Goal: Task Accomplishment & Management: Use online tool/utility

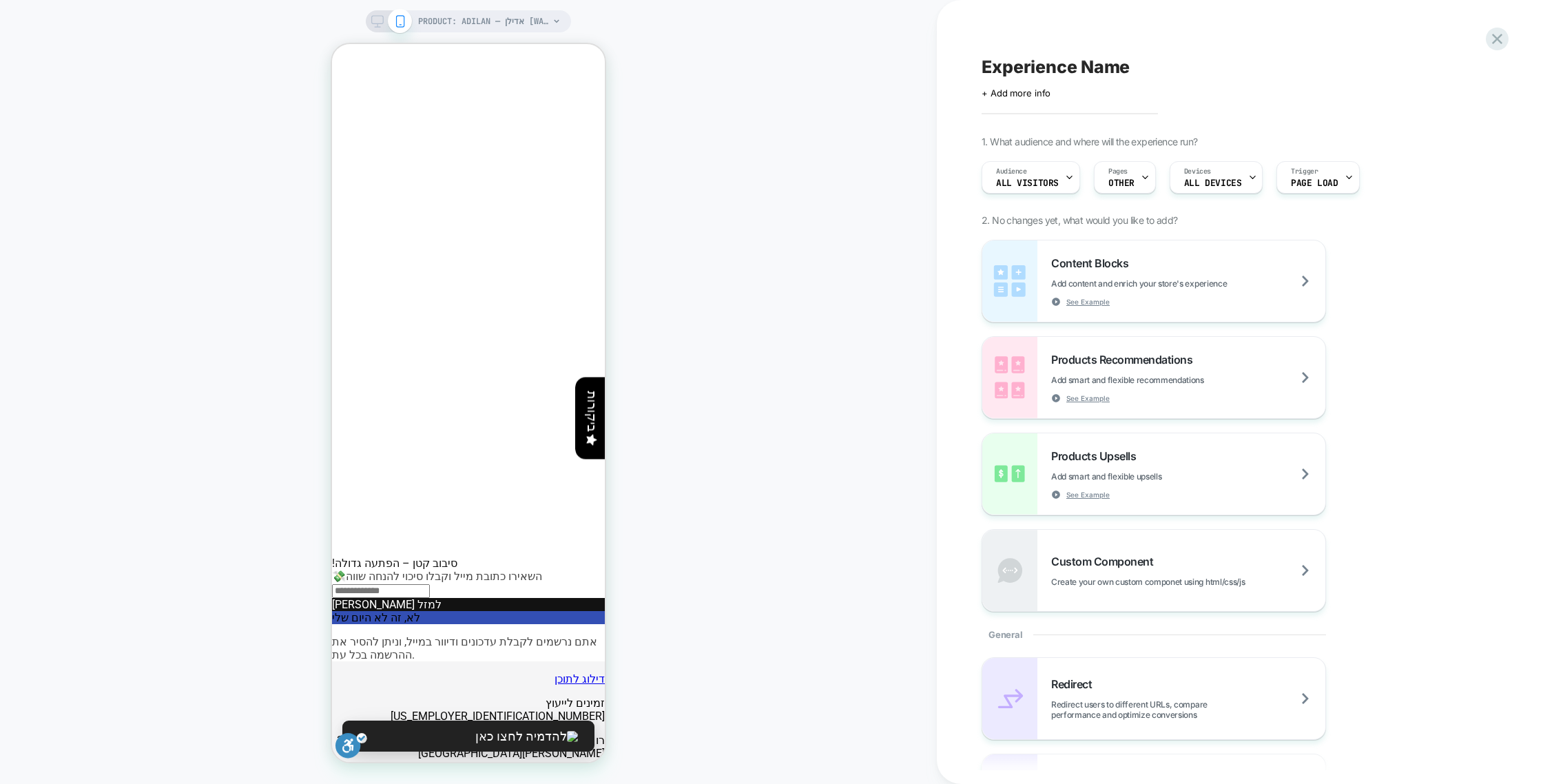
scroll to position [991, 0]
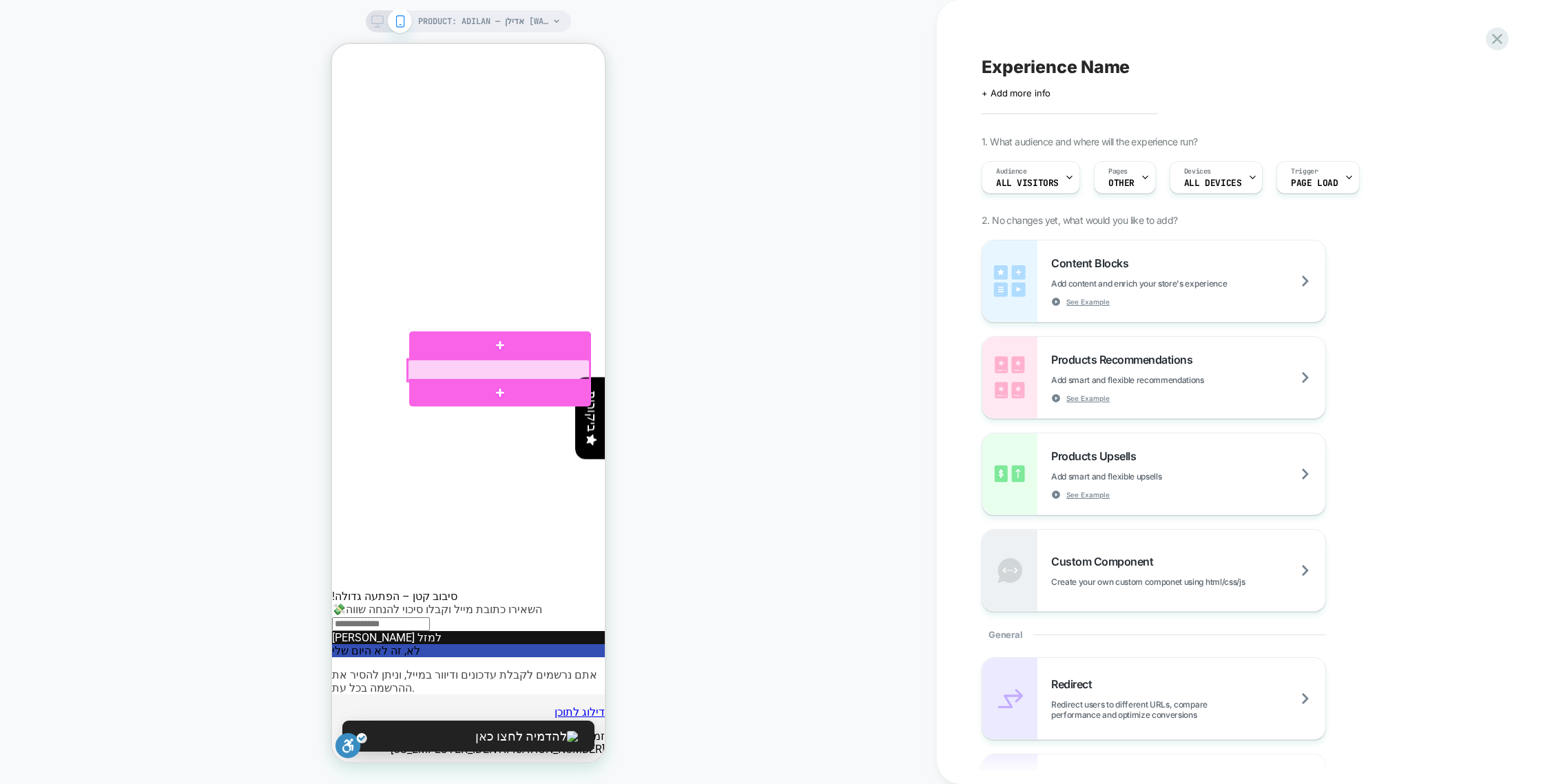
click at [494, 370] on div at bounding box center [498, 370] width 182 height 21
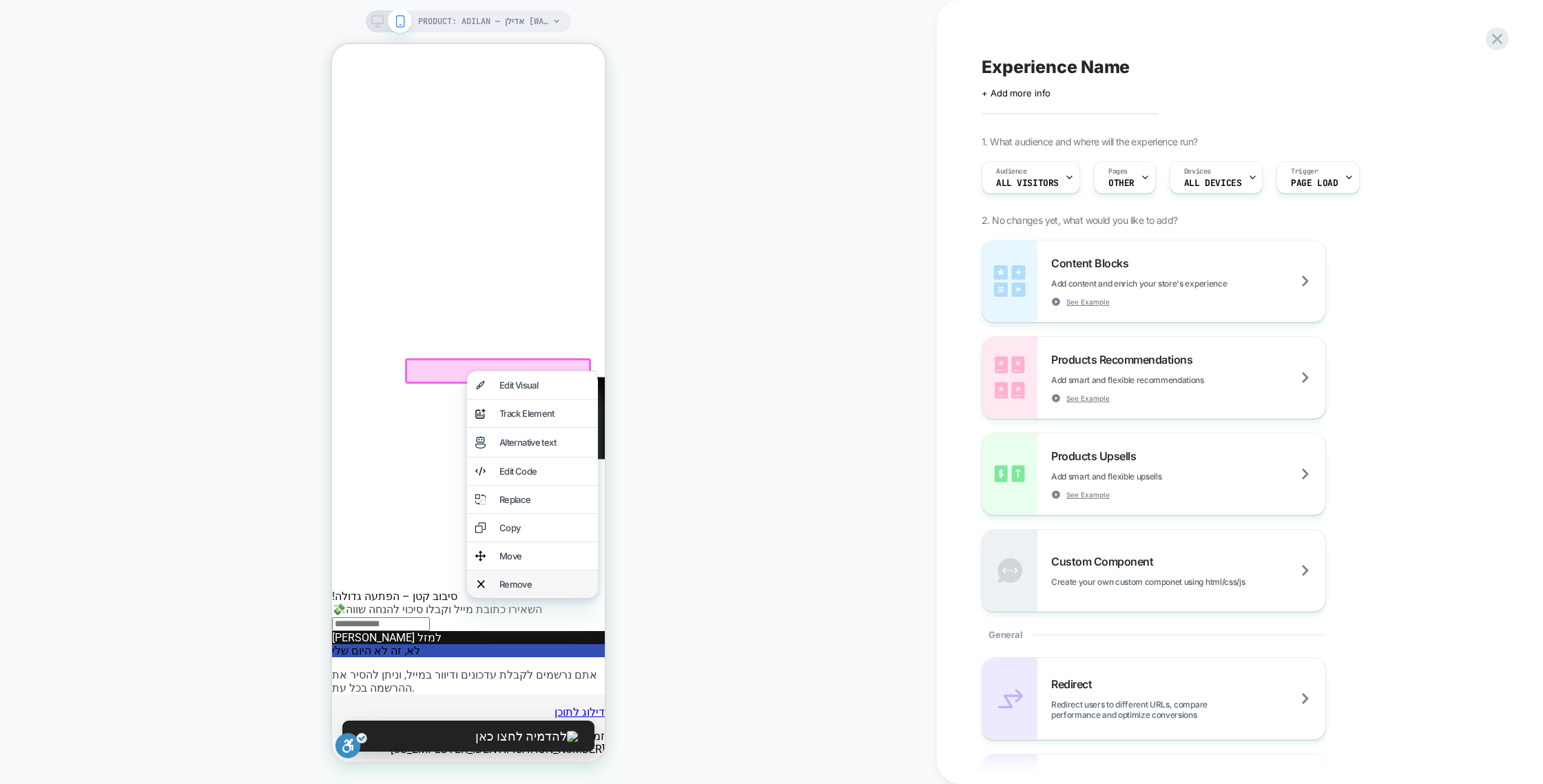
click at [519, 589] on div "Remove" at bounding box center [544, 584] width 91 height 11
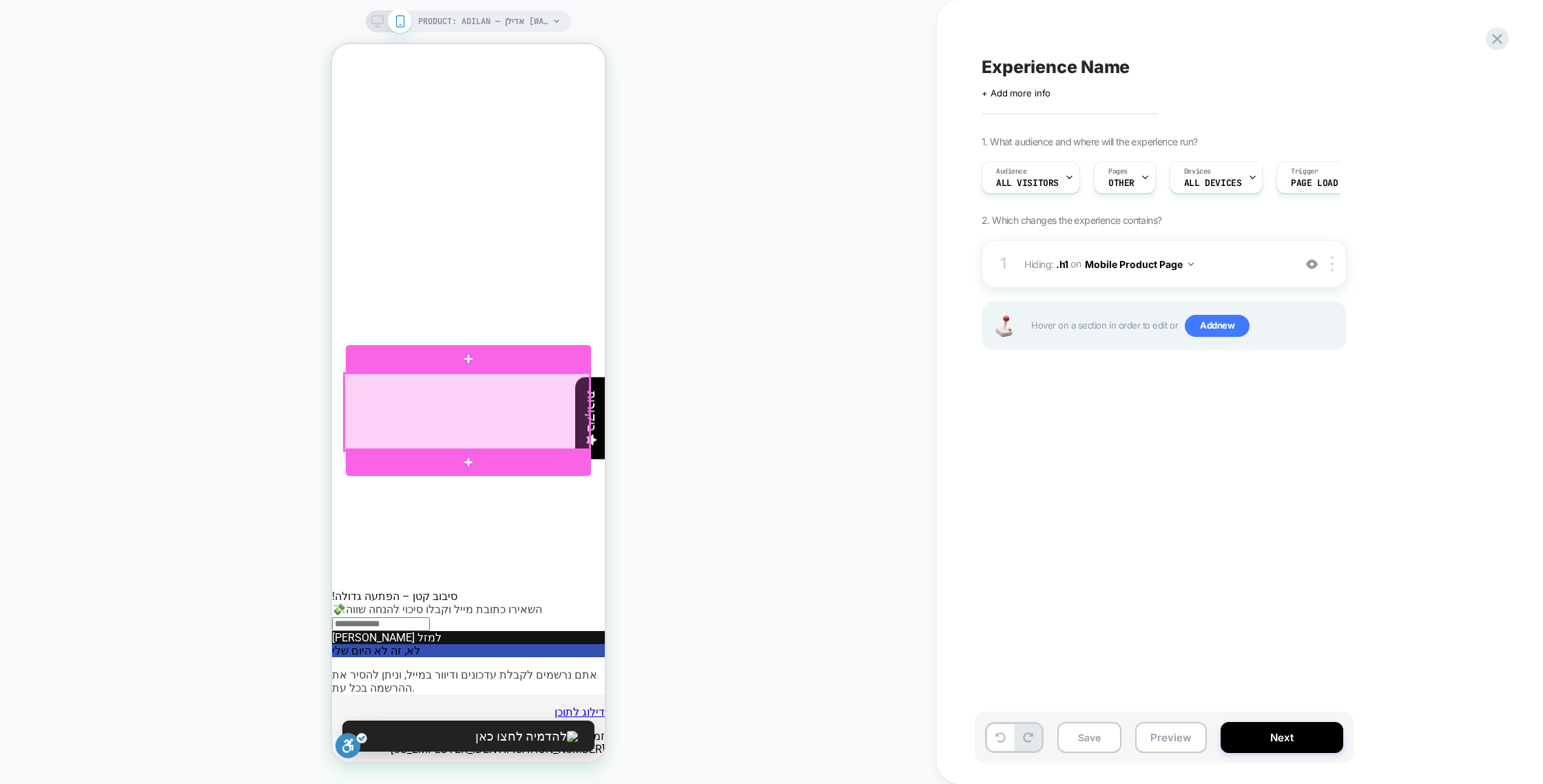
click at [462, 401] on div at bounding box center [467, 411] width 245 height 77
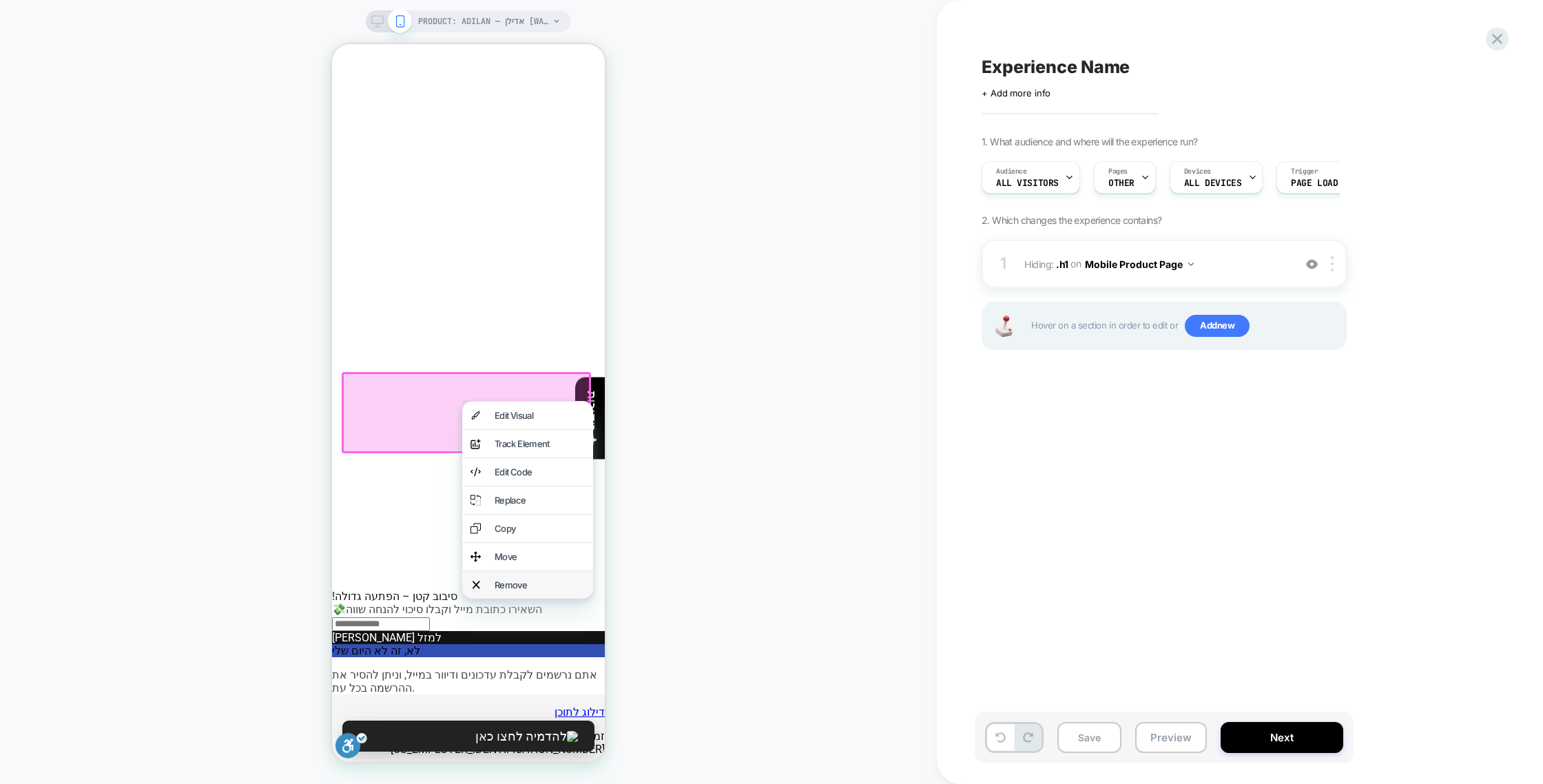
click at [514, 590] on div "Remove" at bounding box center [539, 585] width 91 height 11
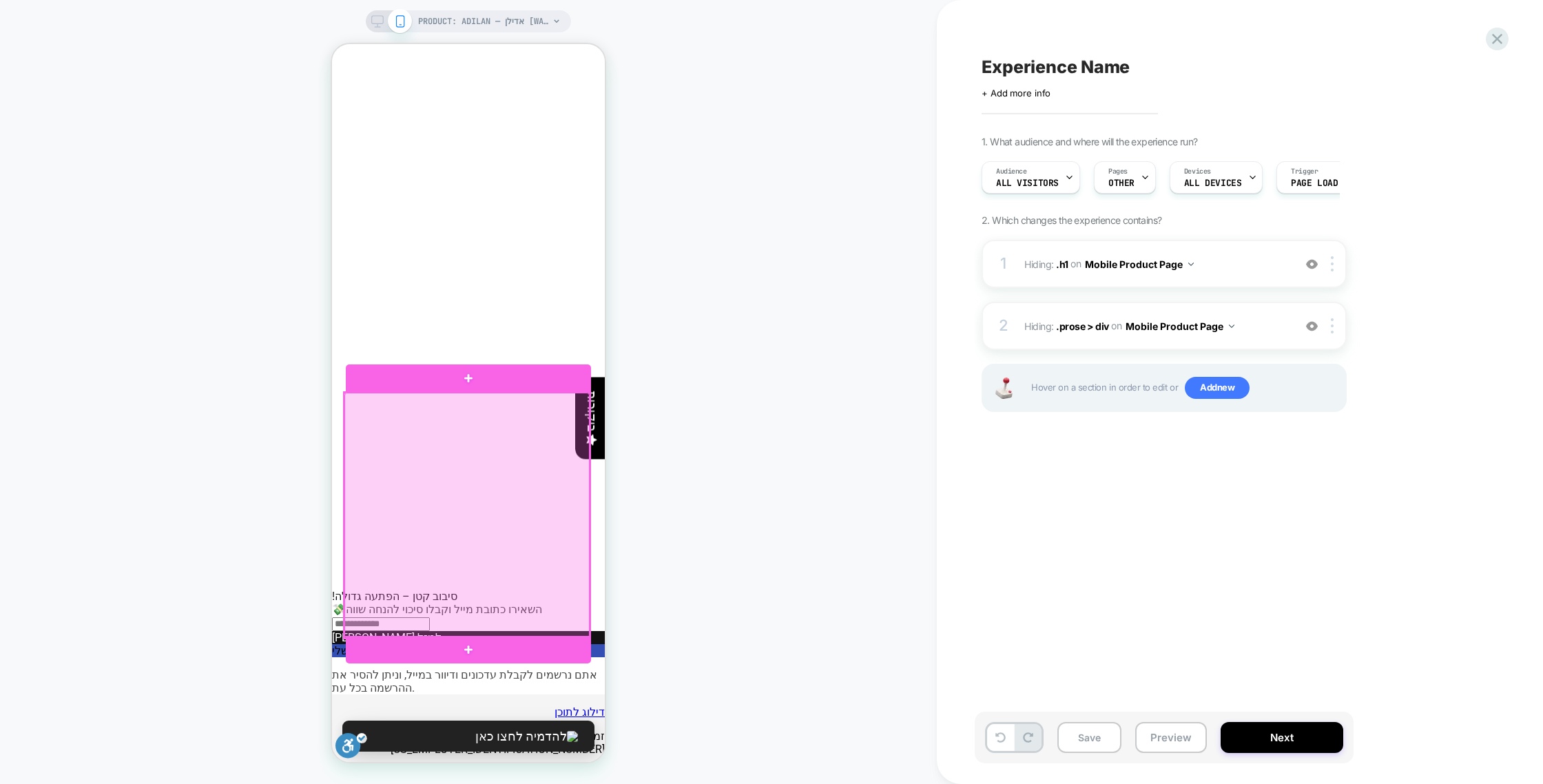
click at [455, 462] on div at bounding box center [467, 515] width 245 height 245
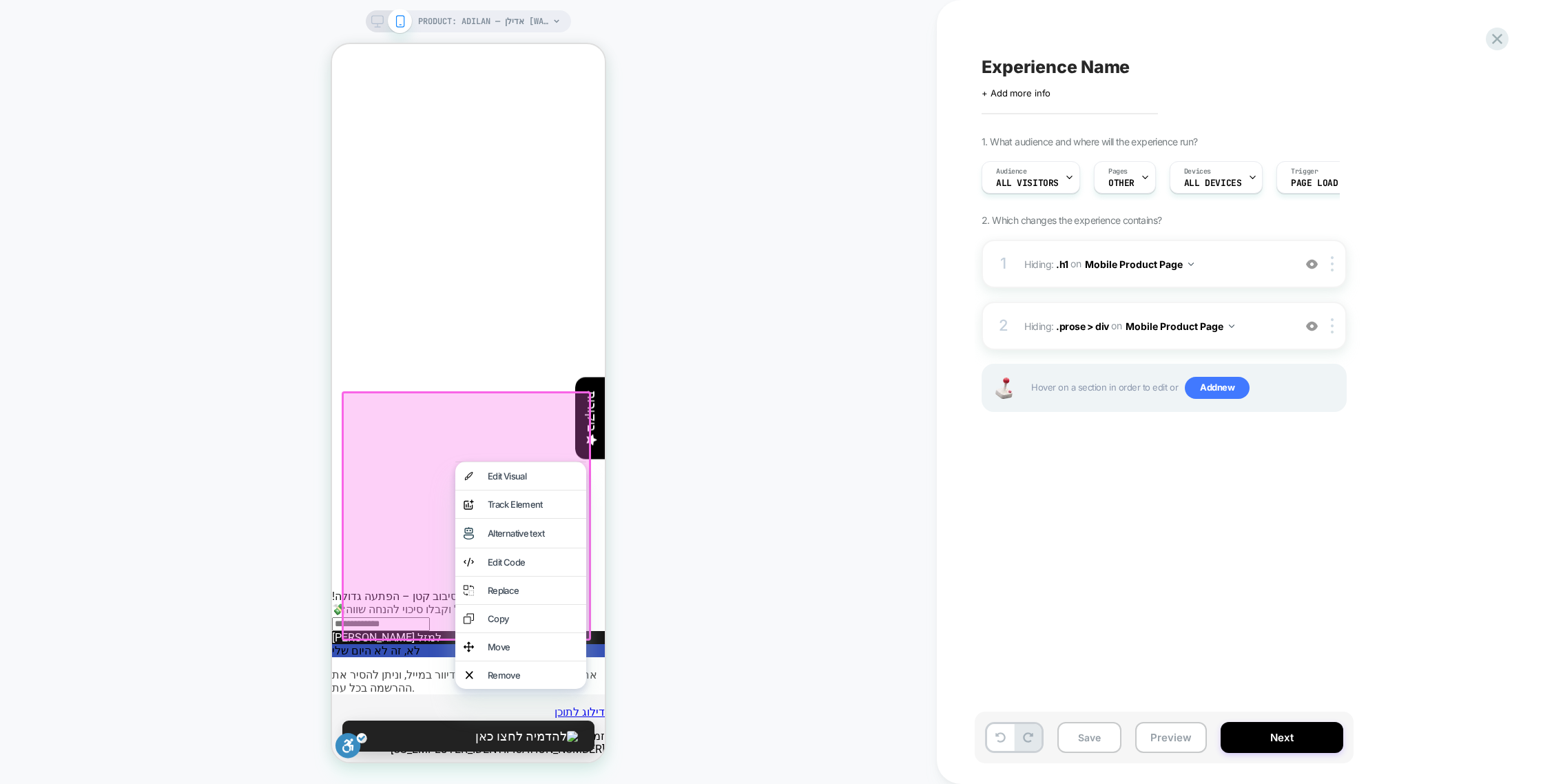
click at [518, 680] on div "Remove" at bounding box center [532, 675] width 91 height 11
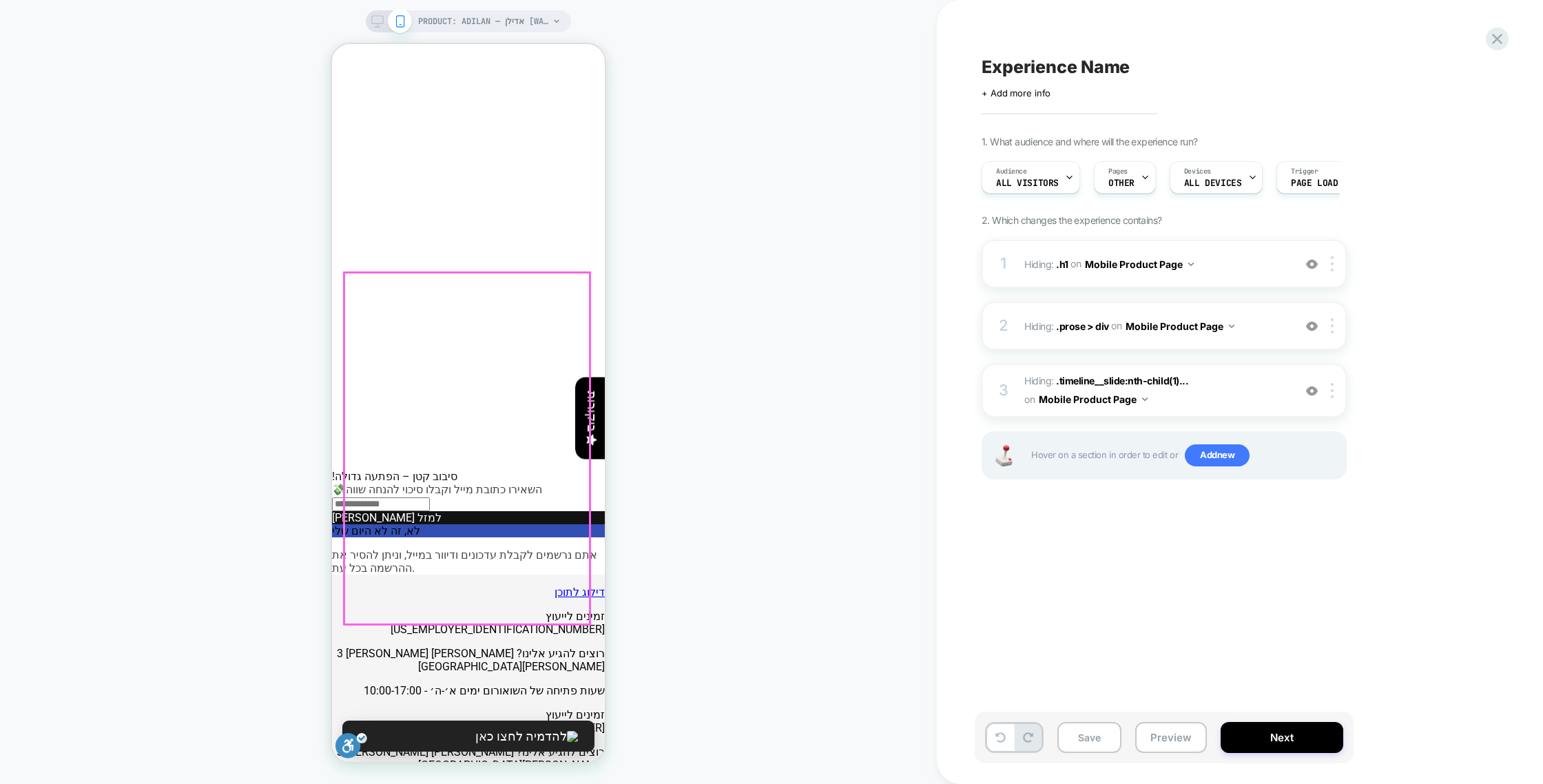
scroll to position [1111, 0]
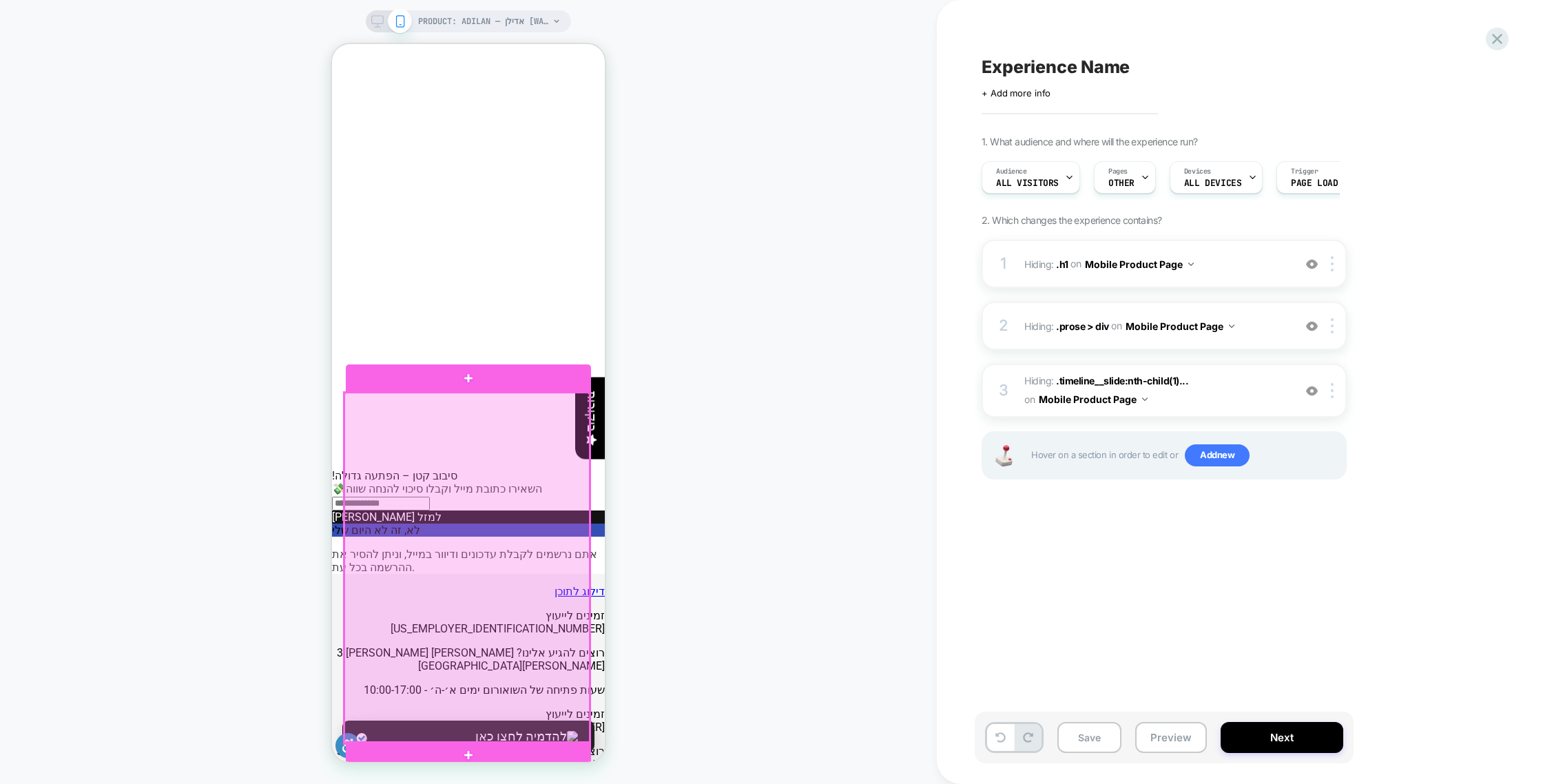
click at [468, 511] on div at bounding box center [467, 568] width 245 height 351
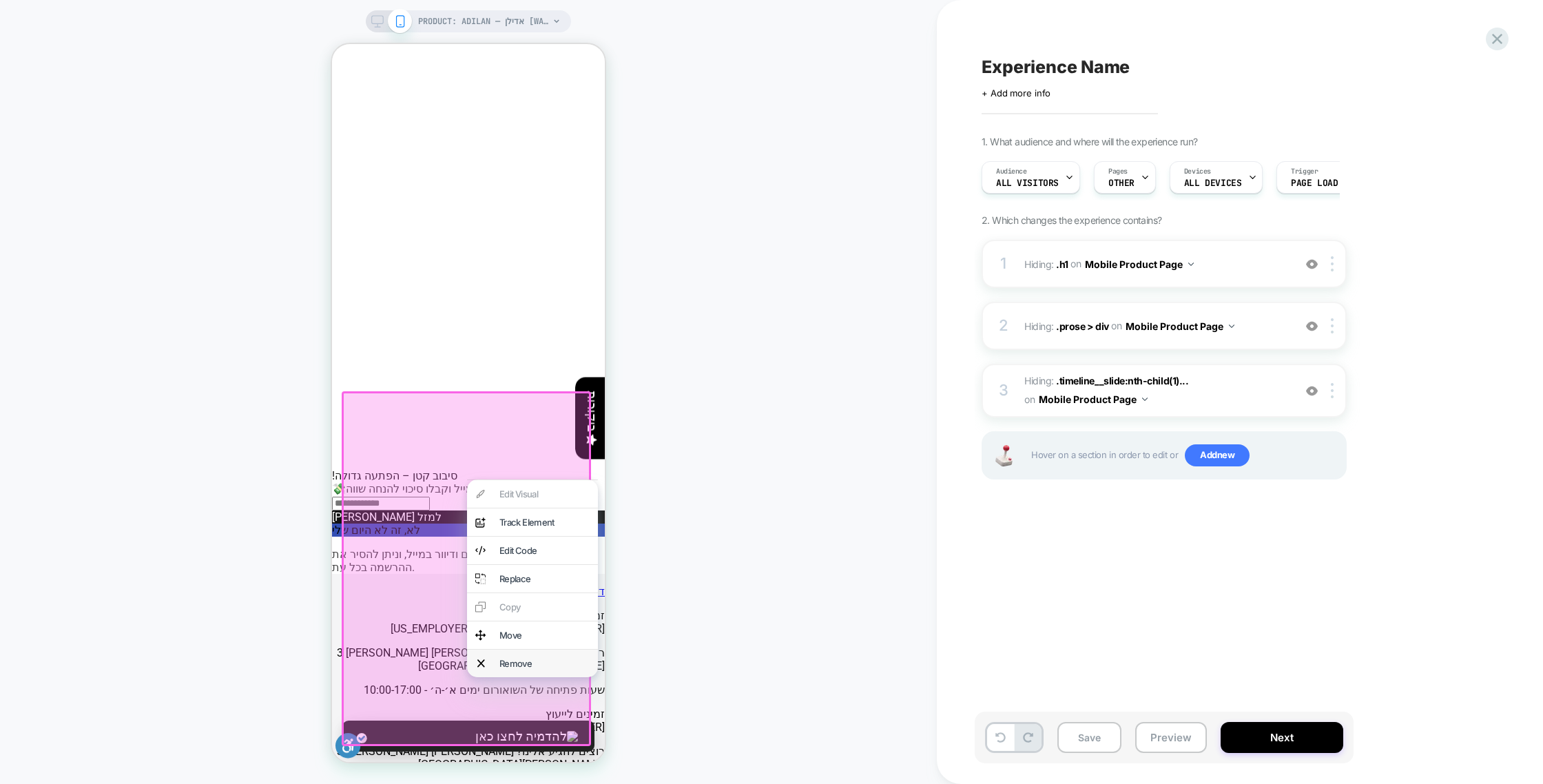
click at [522, 669] on div "Remove" at bounding box center [544, 664] width 91 height 11
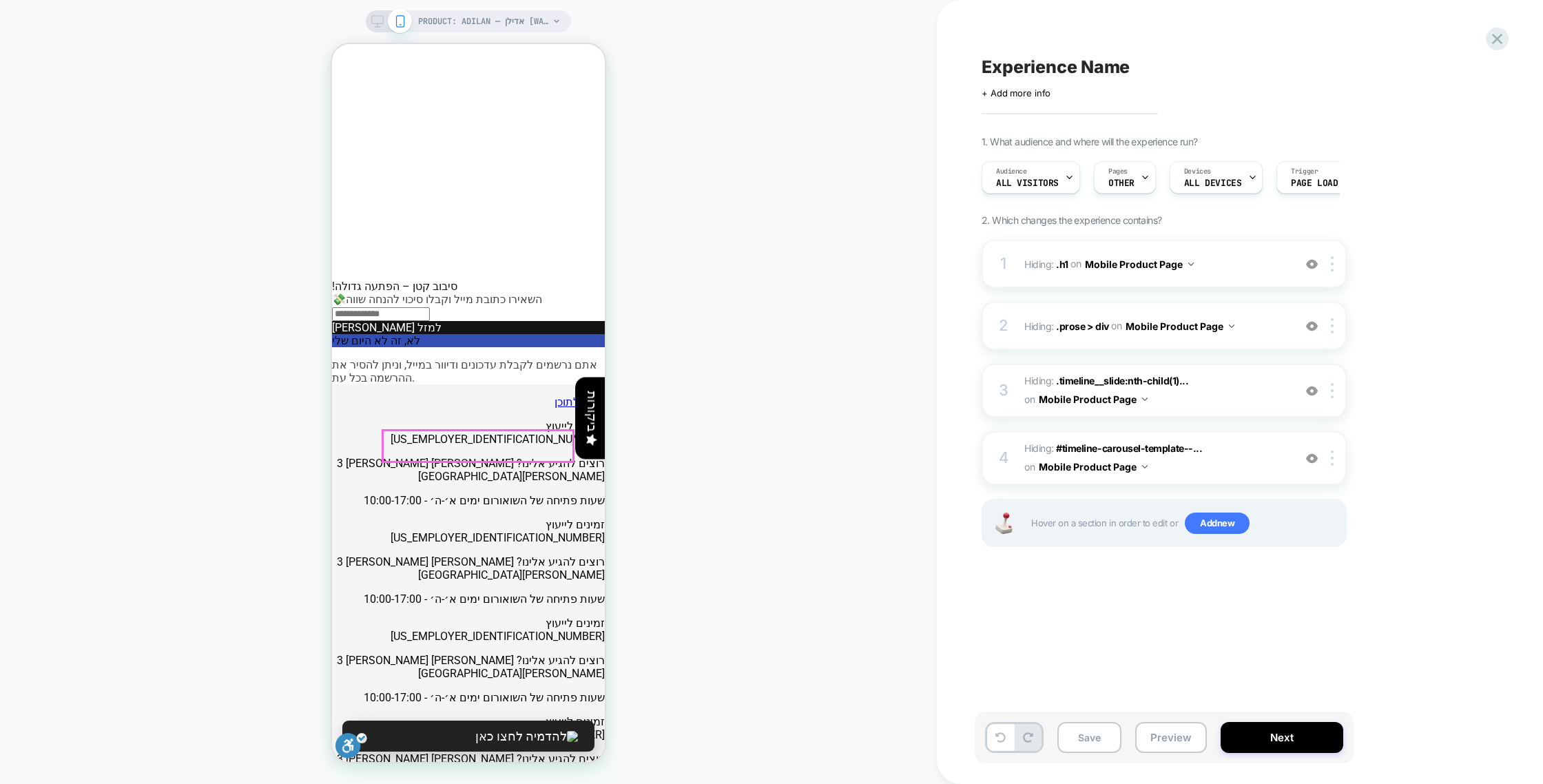
scroll to position [1099, 0]
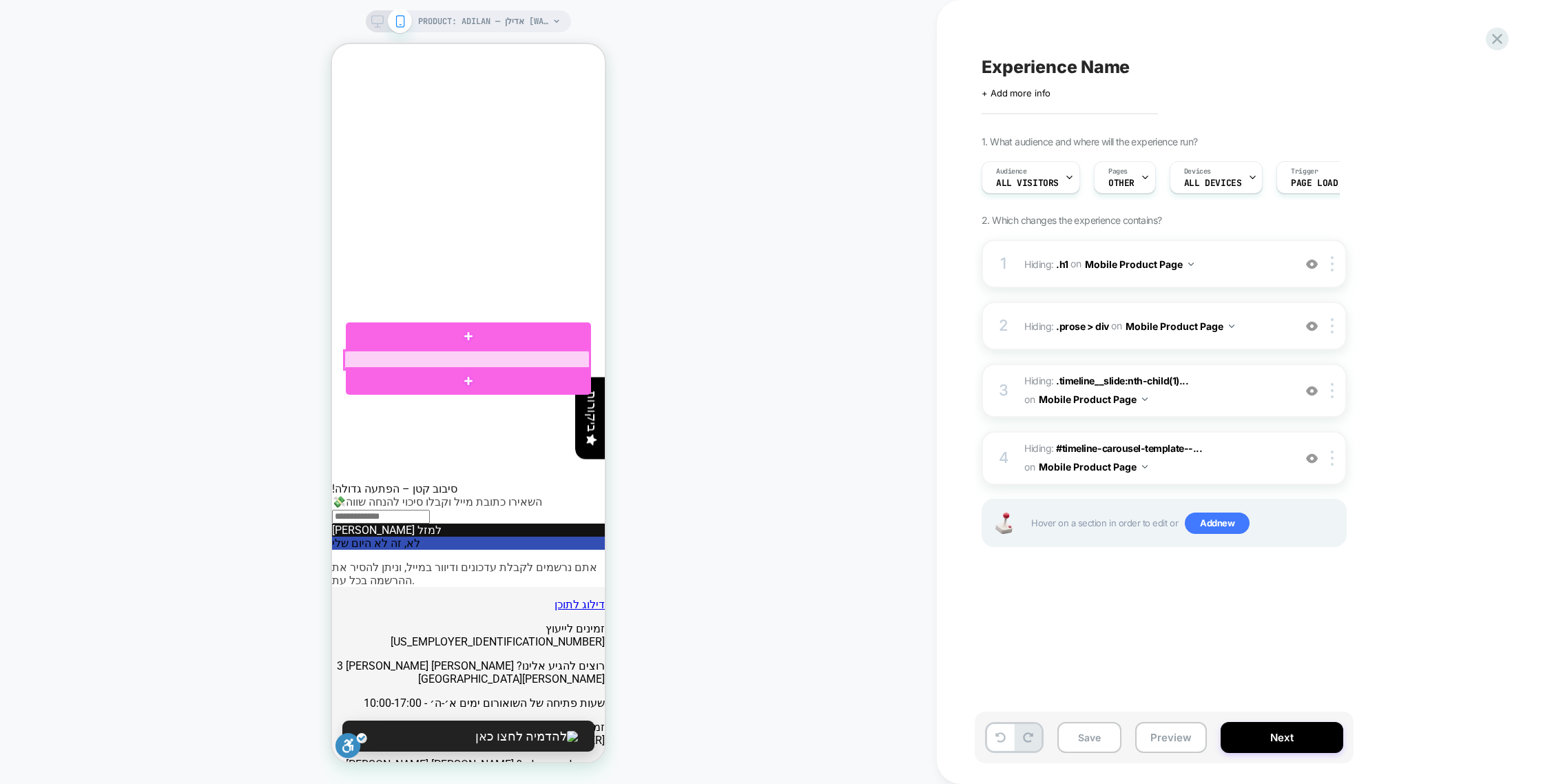
click at [468, 357] on div at bounding box center [467, 360] width 245 height 18
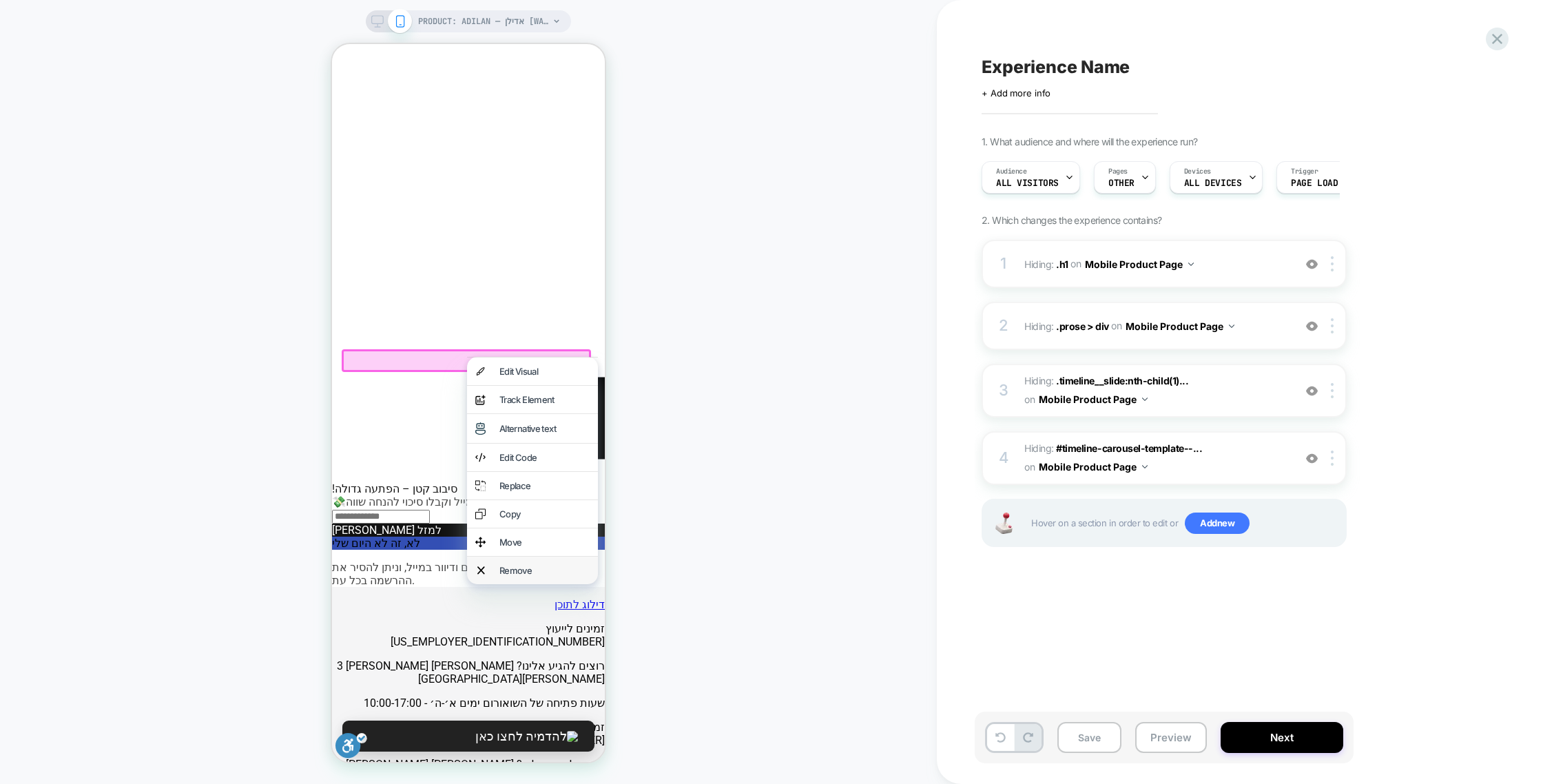
click at [517, 576] on div "Remove" at bounding box center [544, 570] width 91 height 11
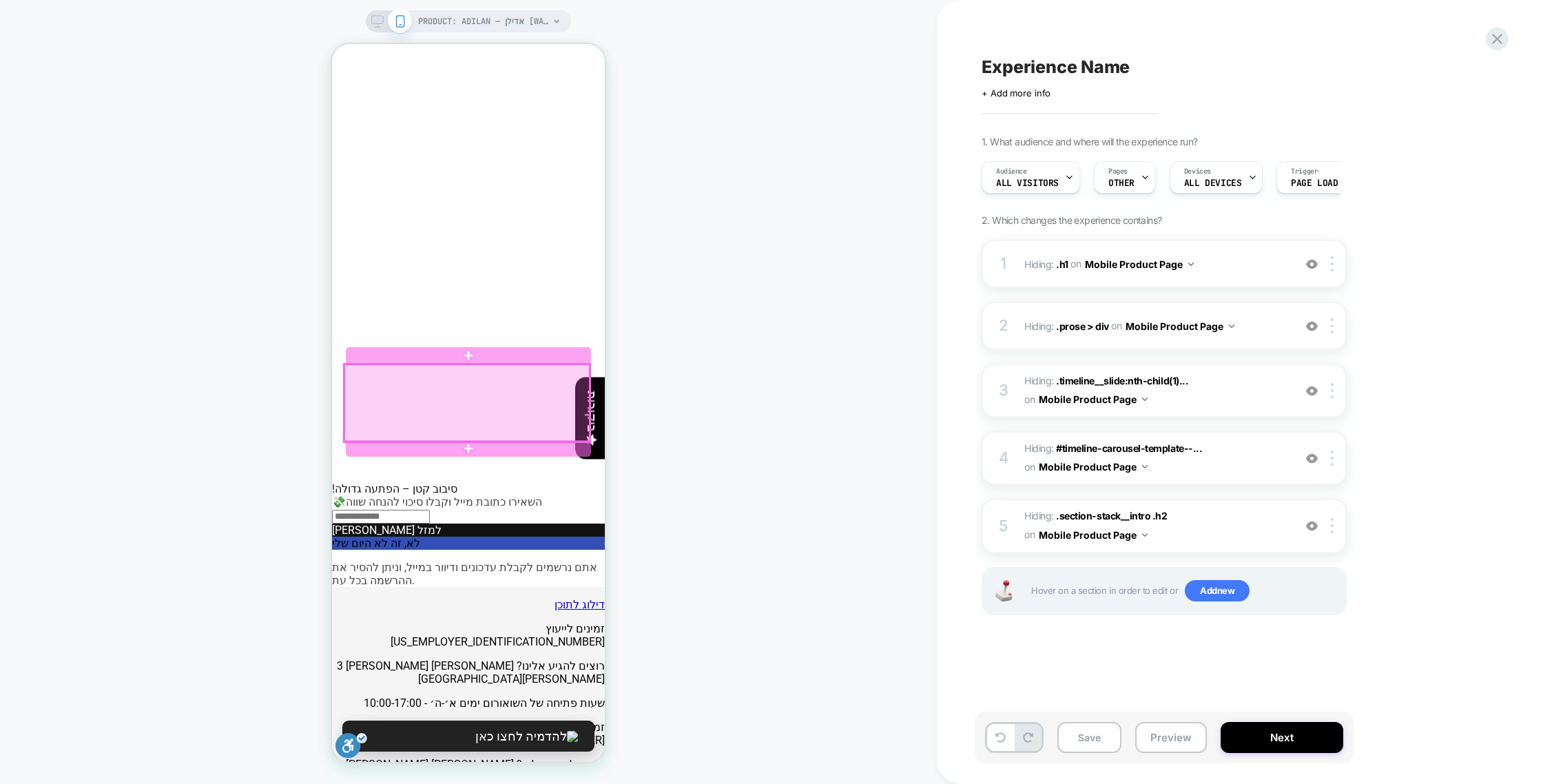
click at [482, 386] on div at bounding box center [467, 402] width 245 height 77
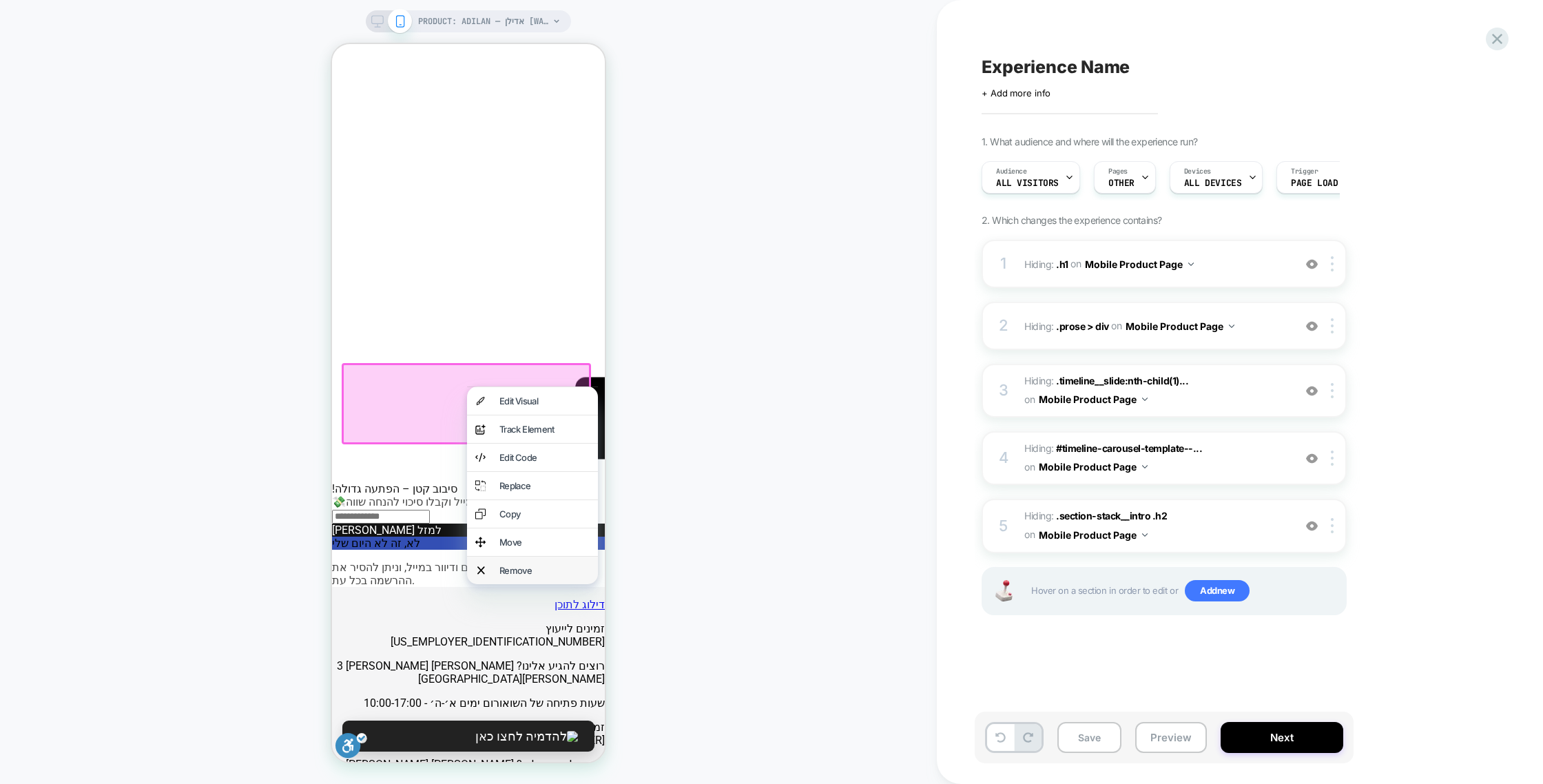
click at [517, 576] on div "Remove" at bounding box center [544, 570] width 91 height 11
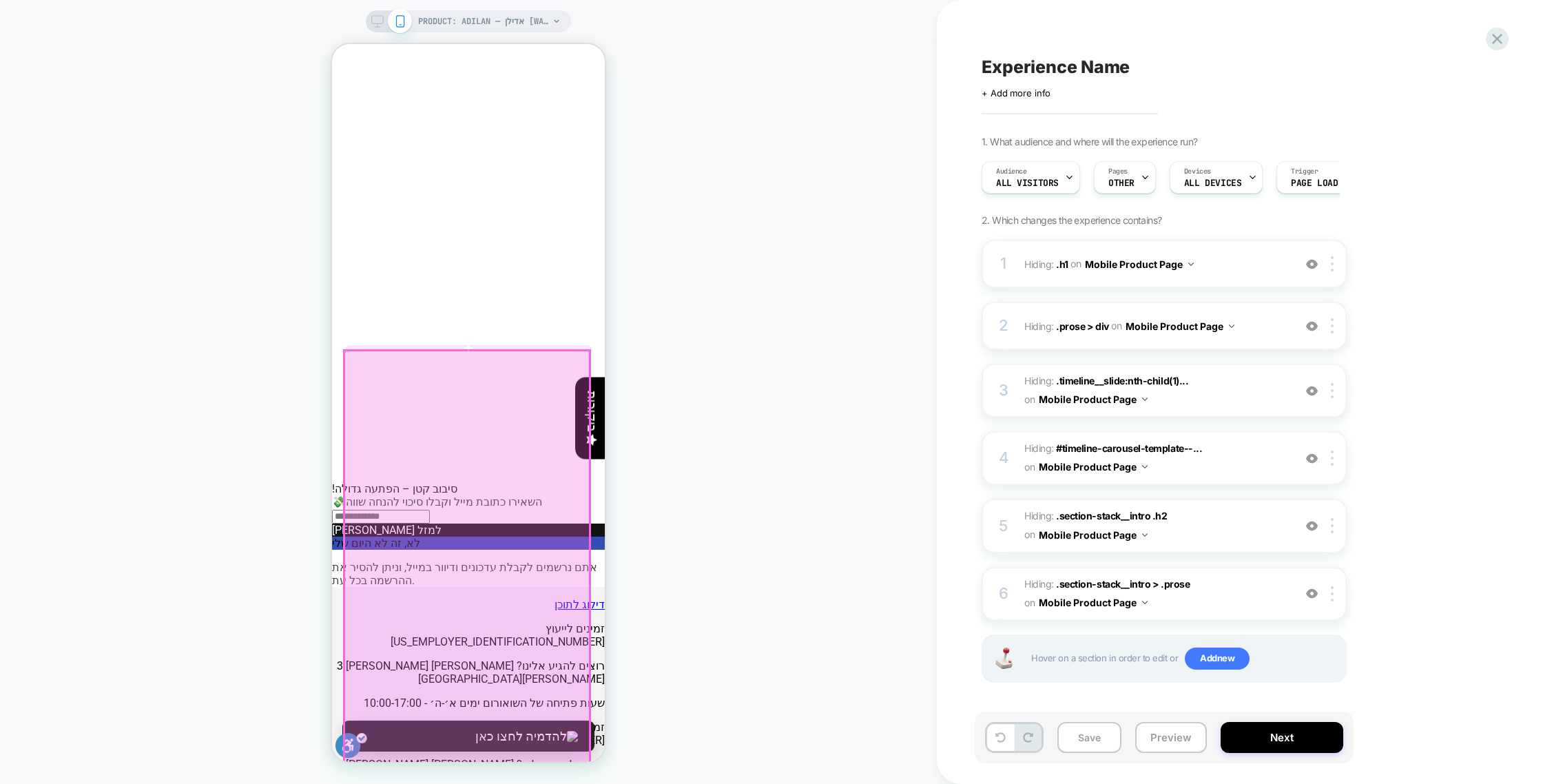
click at [482, 361] on div at bounding box center [467, 685] width 245 height 668
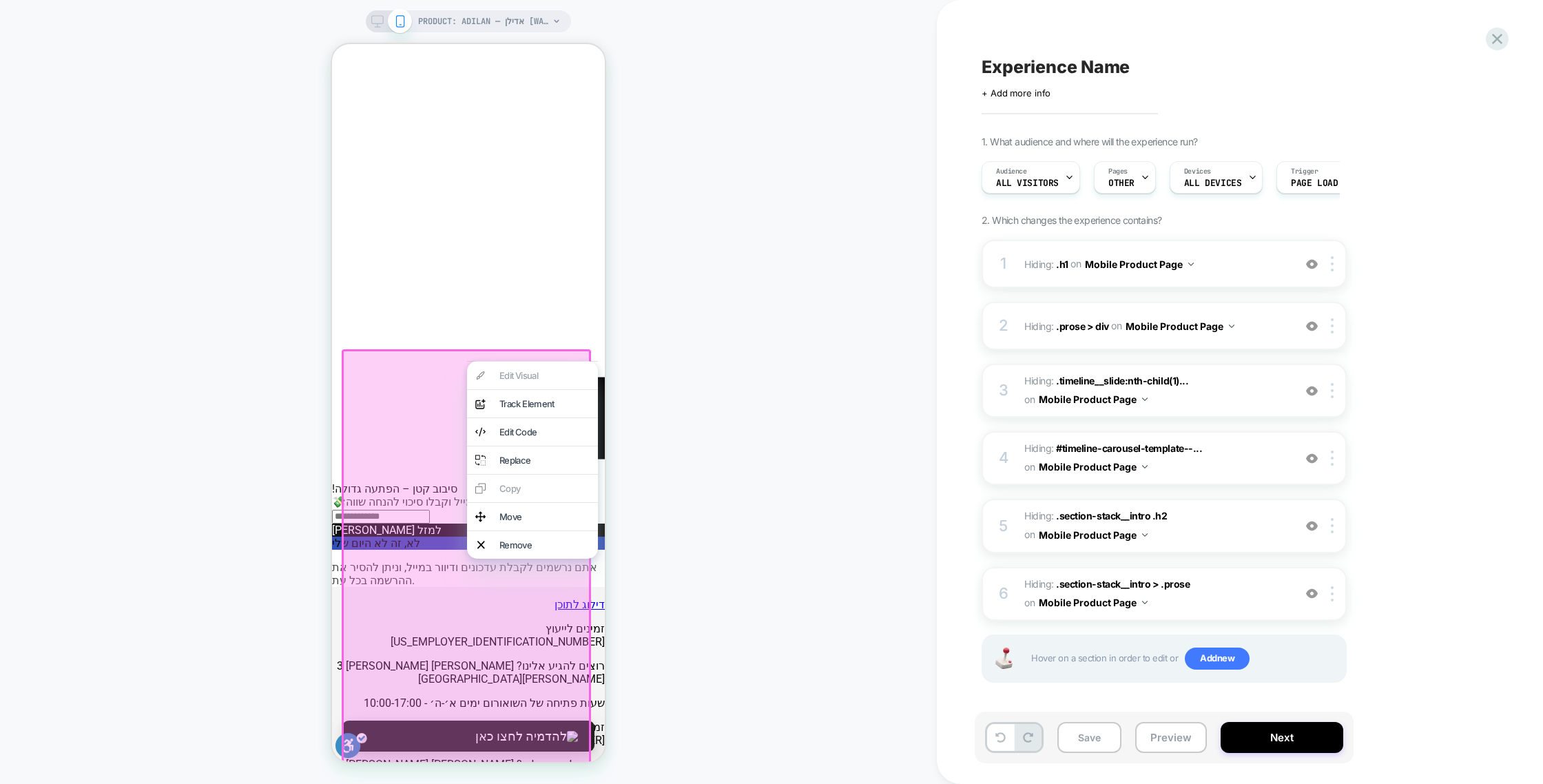
click at [423, 365] on div at bounding box center [466, 685] width 249 height 672
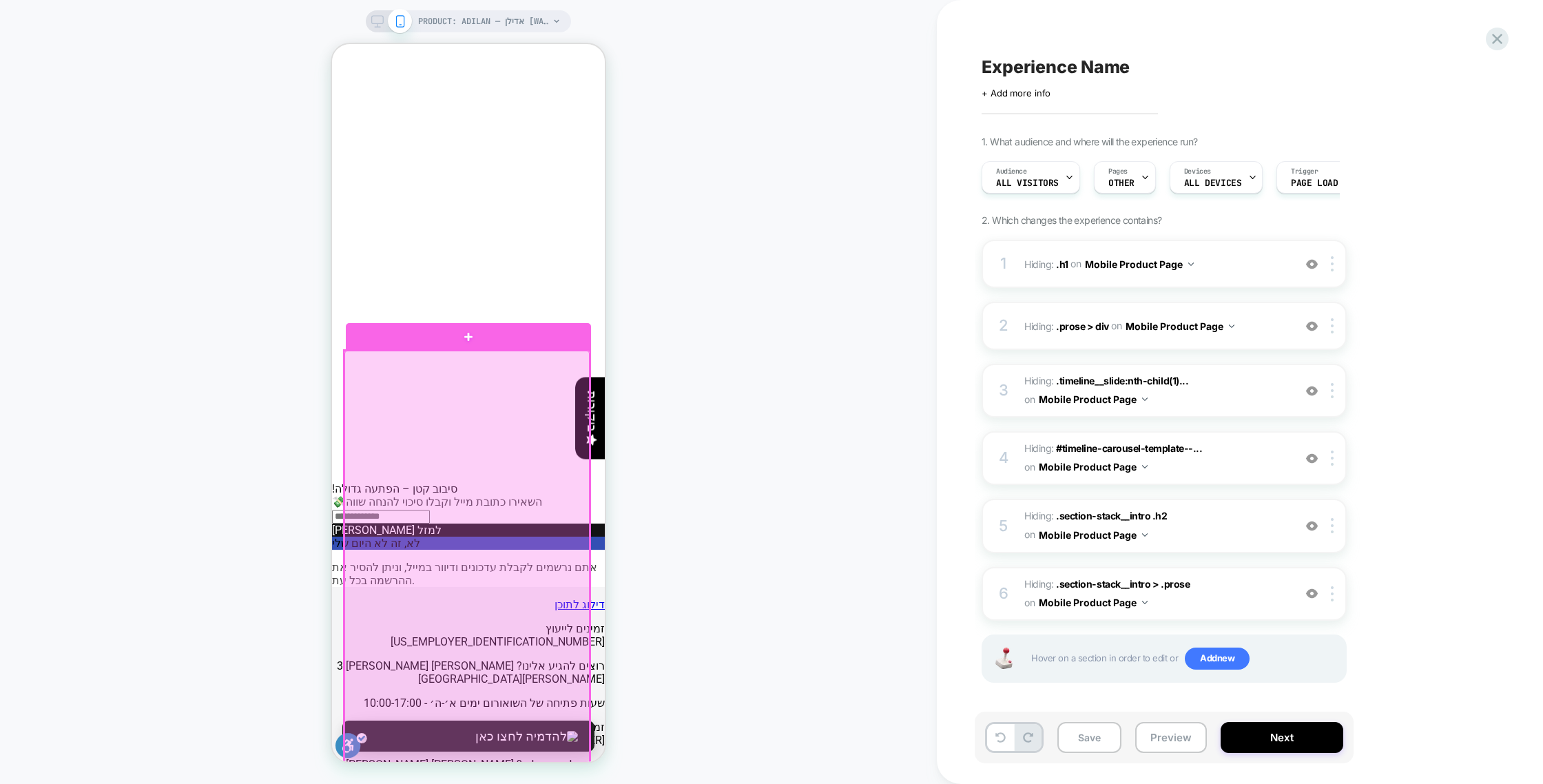
click at [432, 467] on div at bounding box center [467, 685] width 245 height 668
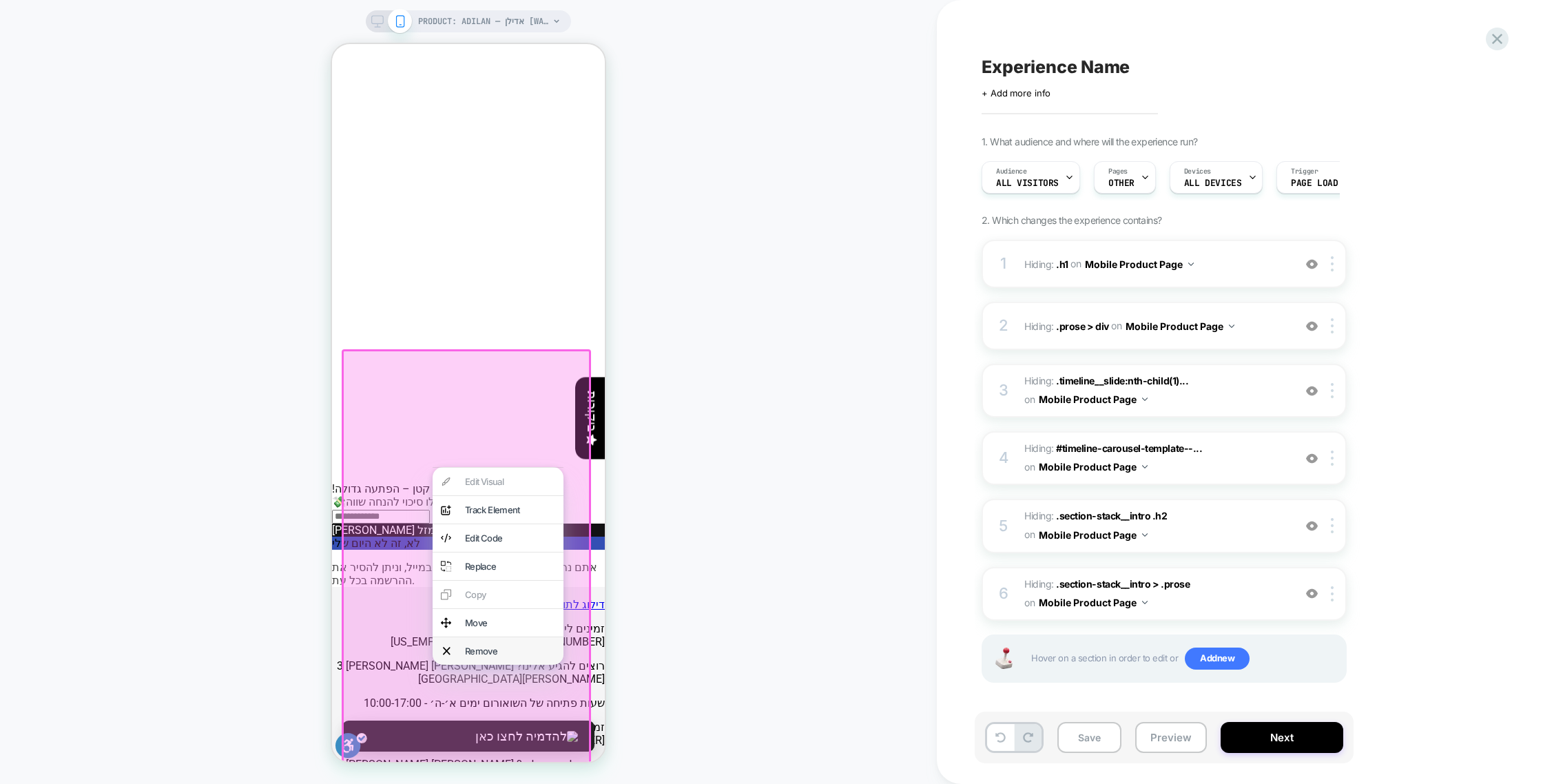
click at [489, 656] on div "Remove" at bounding box center [510, 651] width 91 height 11
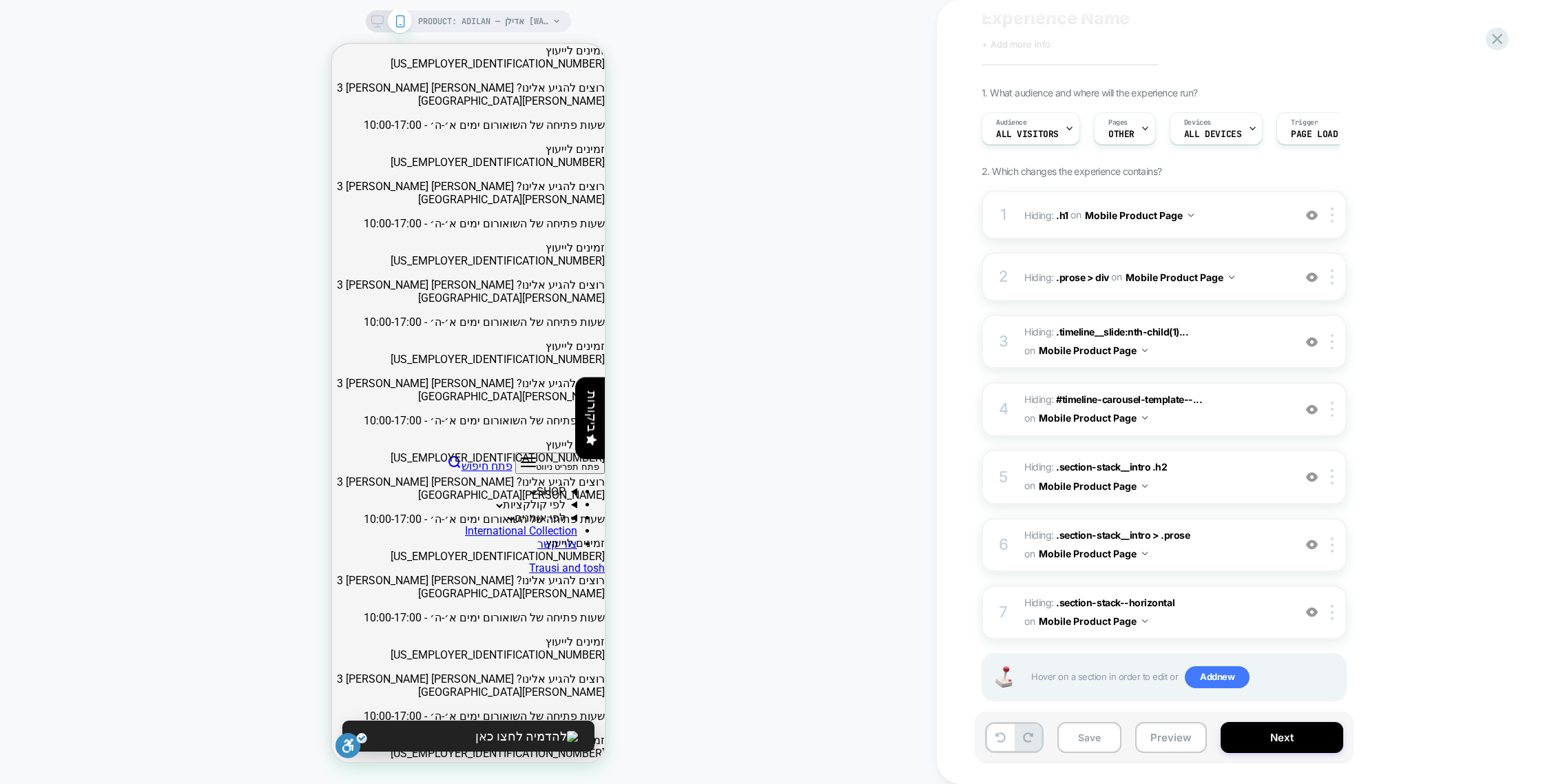
scroll to position [0, 0]
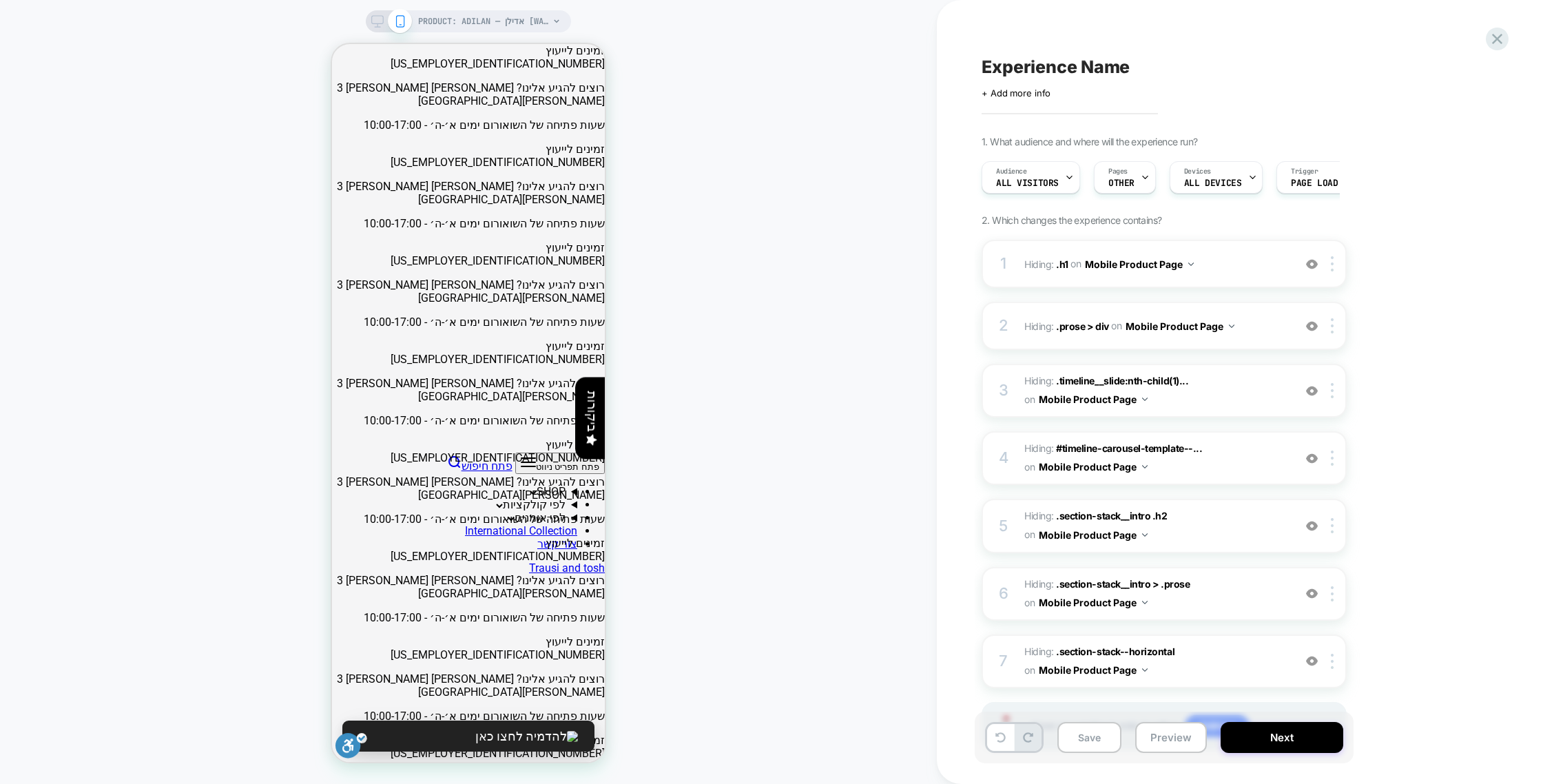
click at [379, 25] on icon at bounding box center [377, 21] width 12 height 12
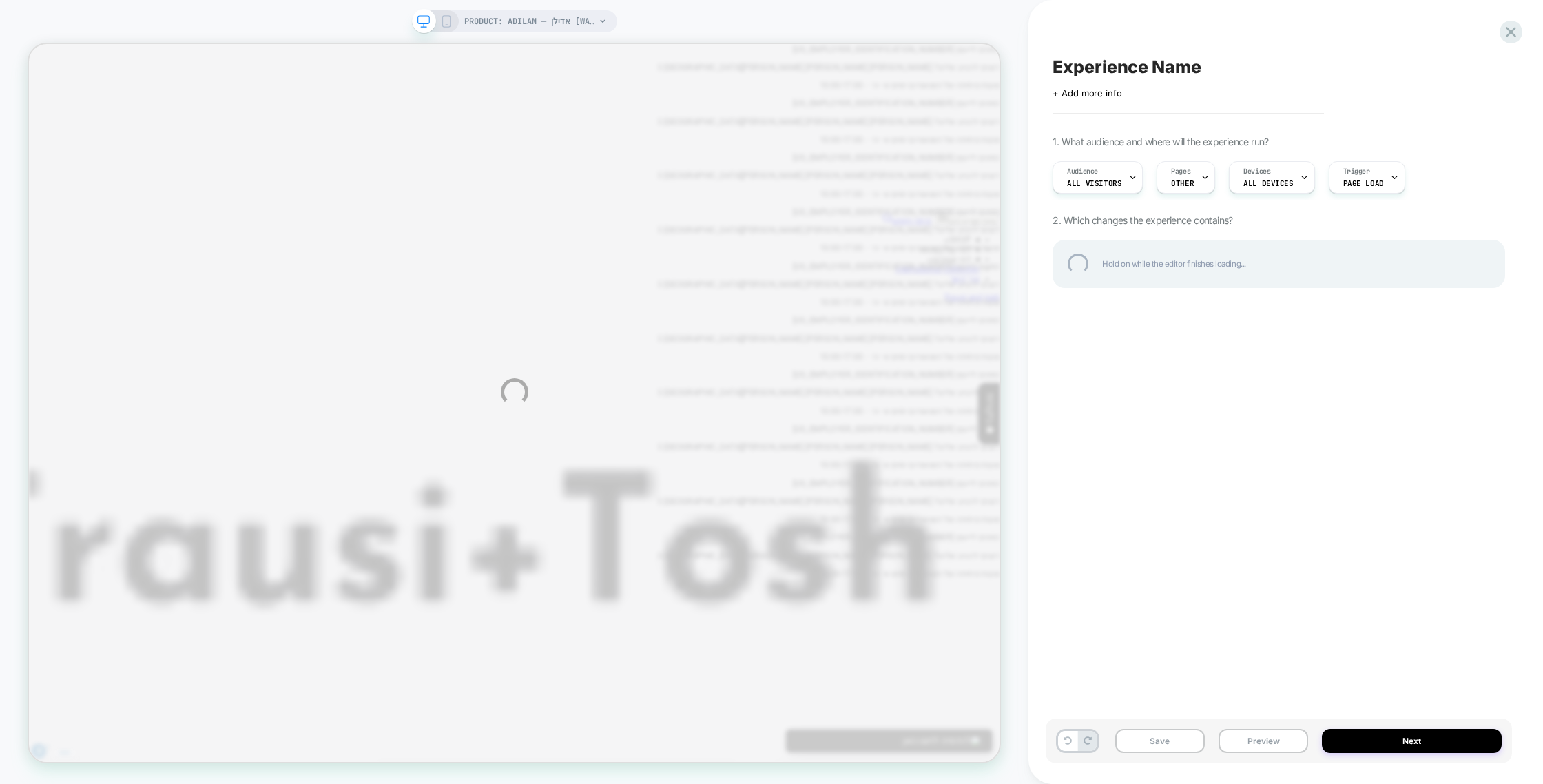
scroll to position [1604, 0]
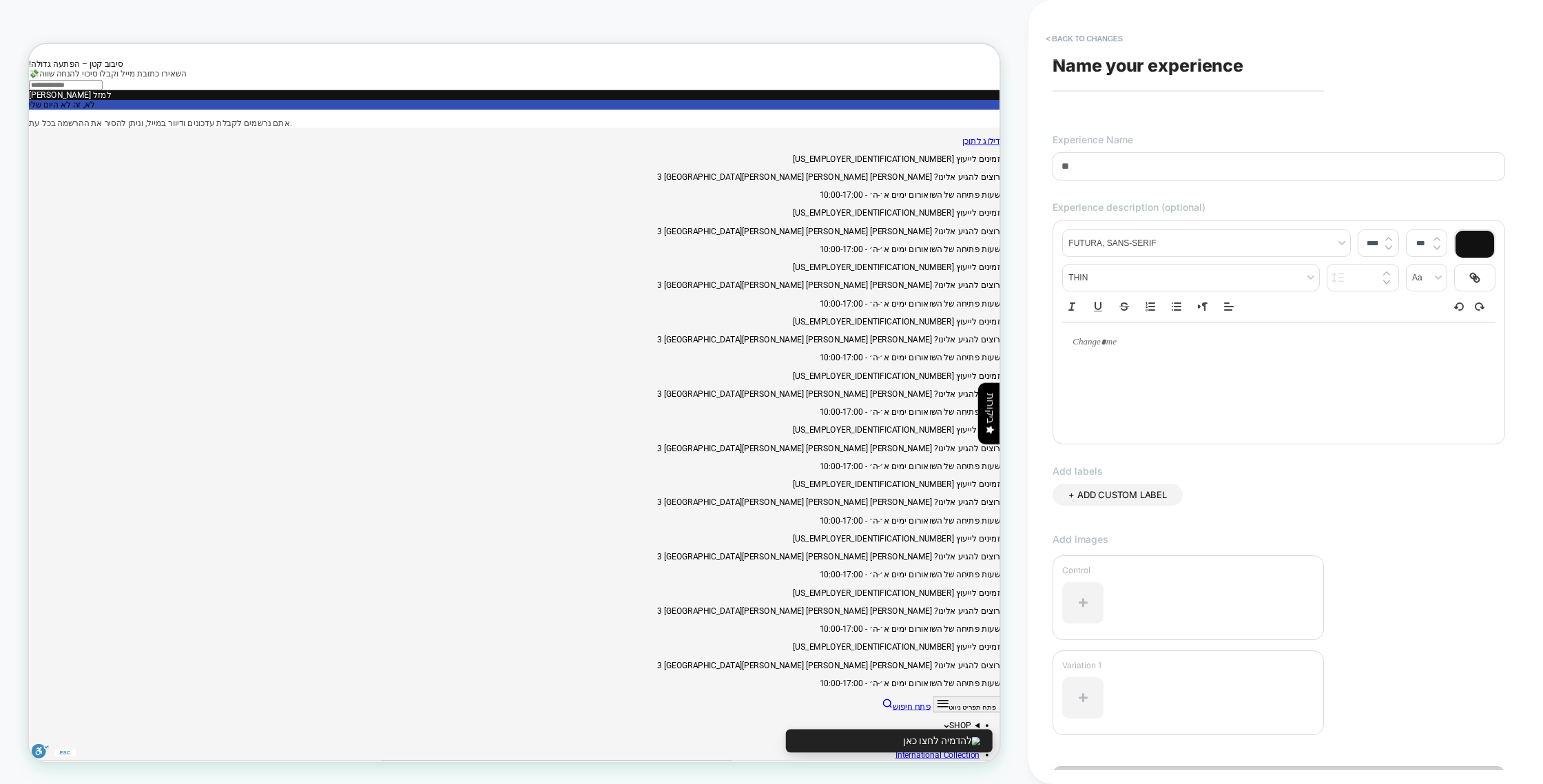
type input "*"
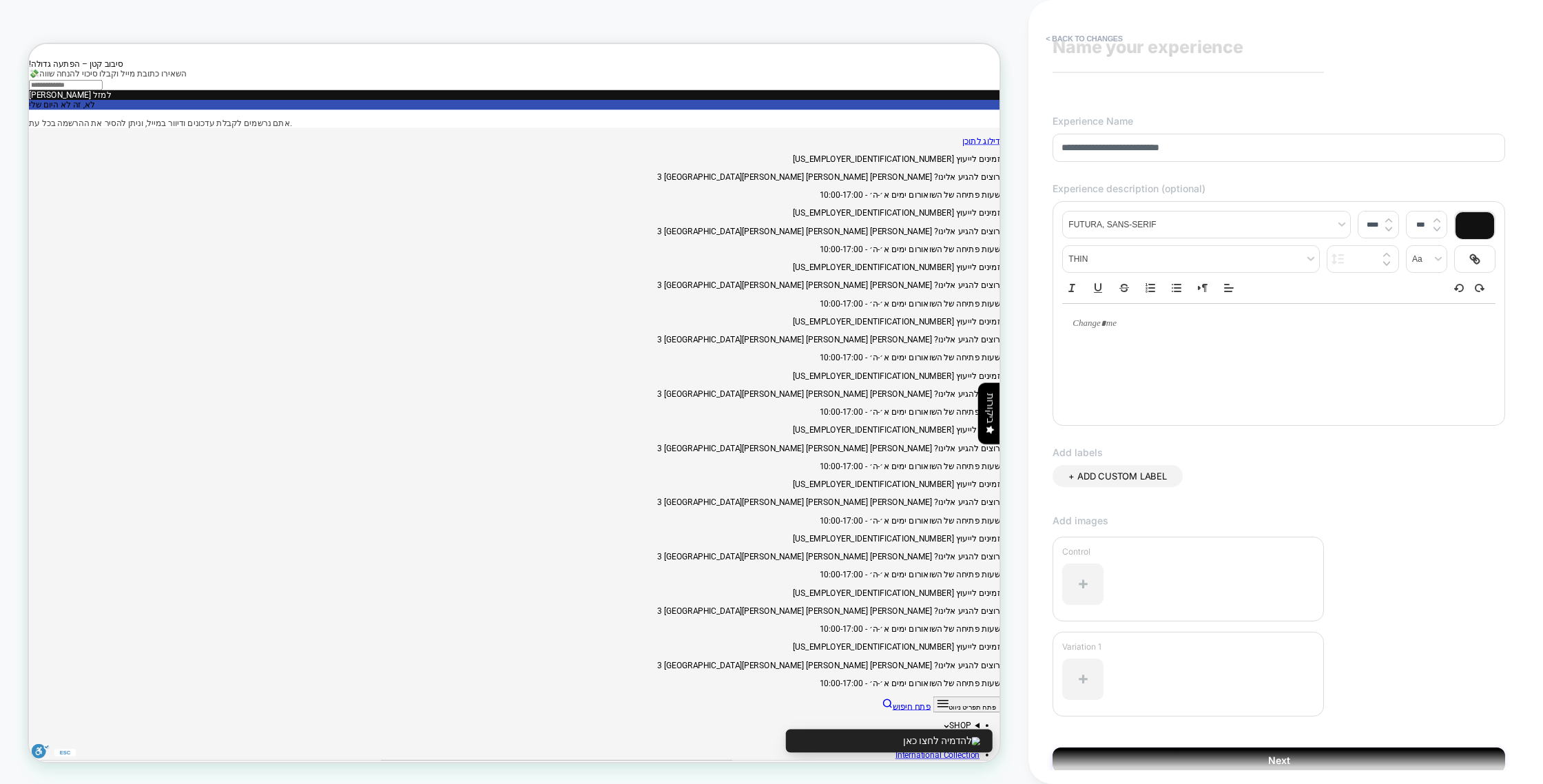
scroll to position [76, 0]
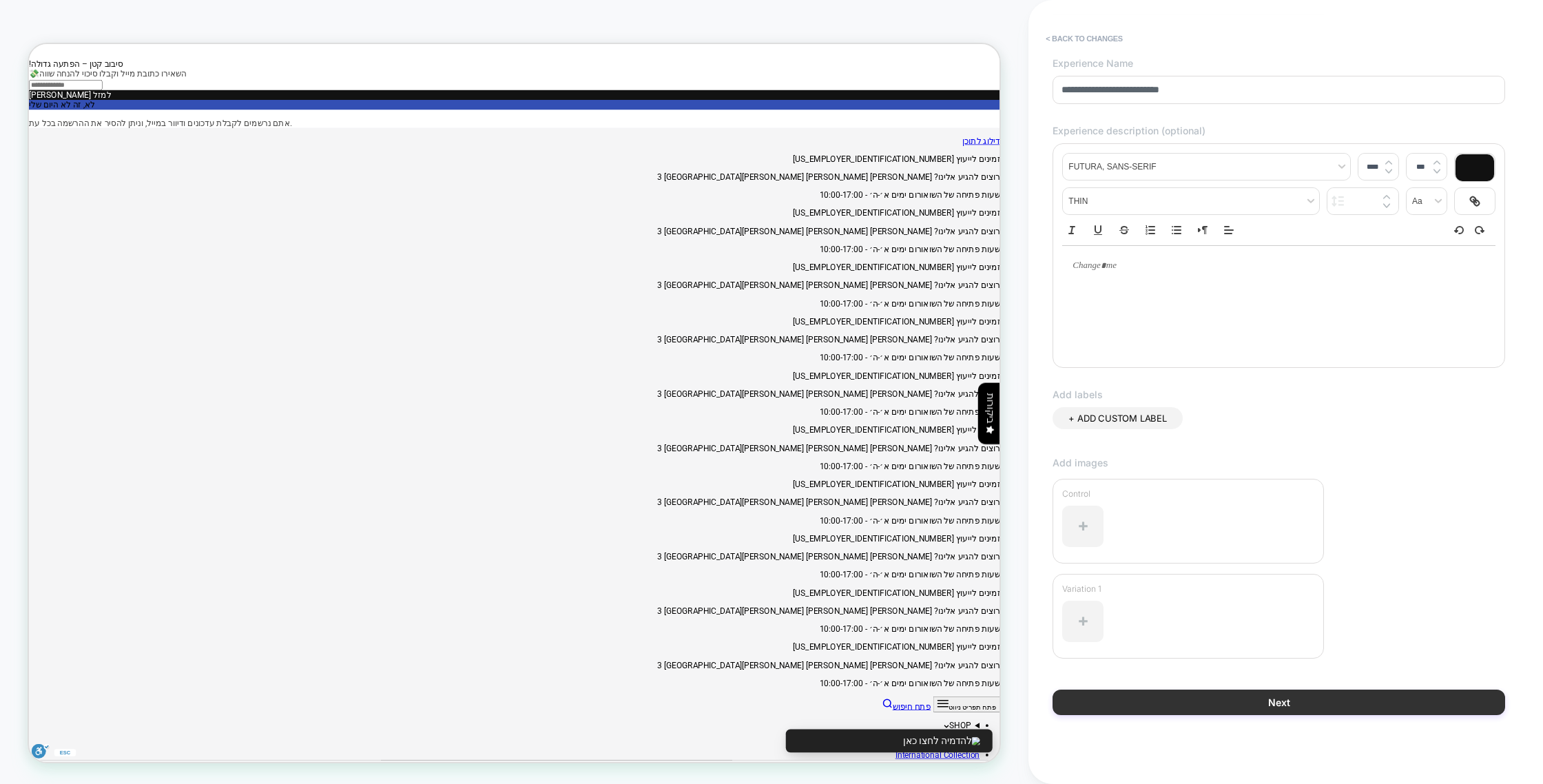
type input "**********"
click at [0, 0] on button "Next" at bounding box center [0, 0] width 0 height 0
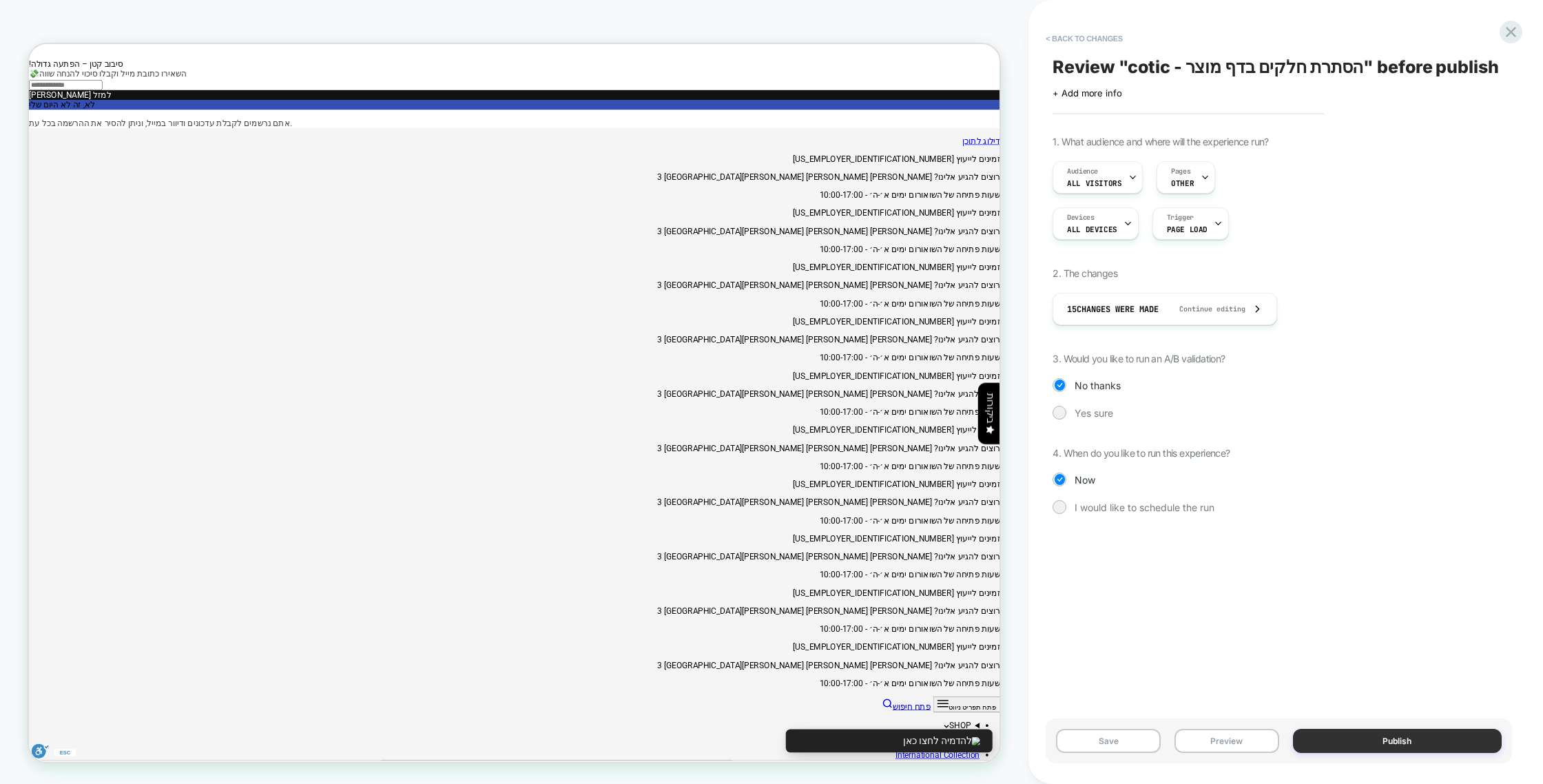
click at [1430, 739] on button "Publish" at bounding box center [1397, 740] width 209 height 24
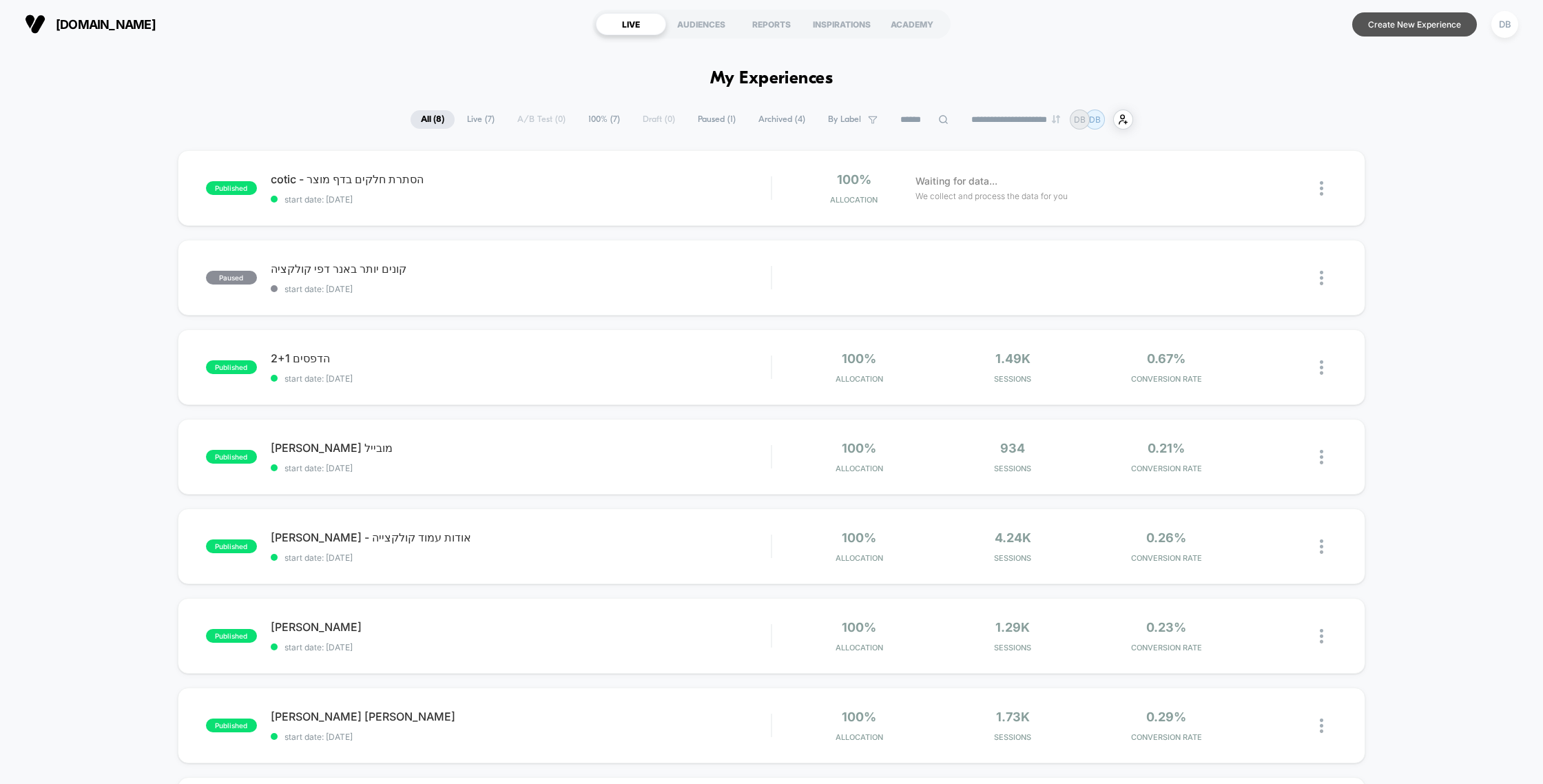
click at [1428, 23] on button "Create New Experience" at bounding box center [1414, 24] width 125 height 24
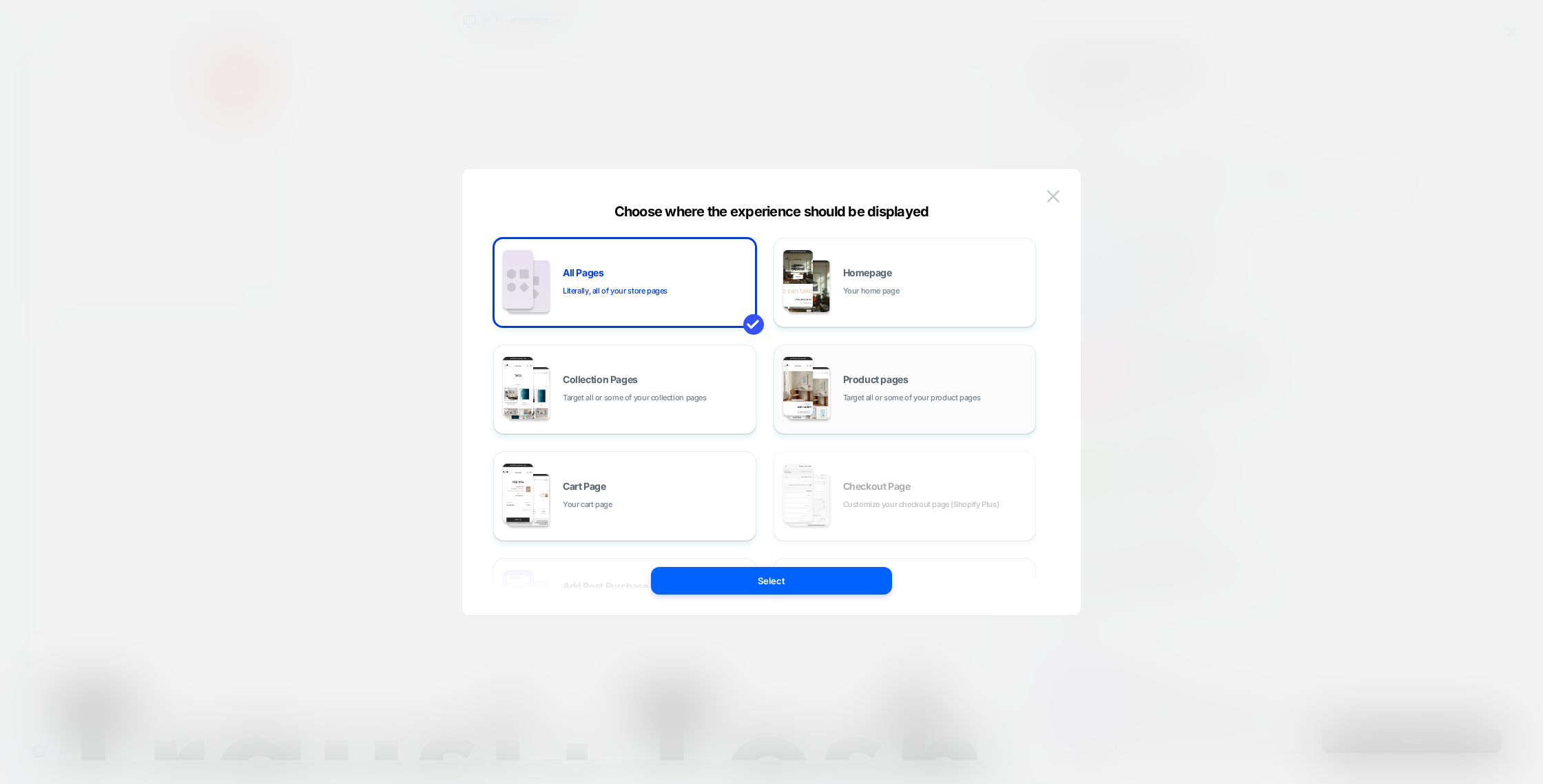
click at [884, 390] on div "Product pages Target all or some of your product pages" at bounding box center [936, 389] width 186 height 30
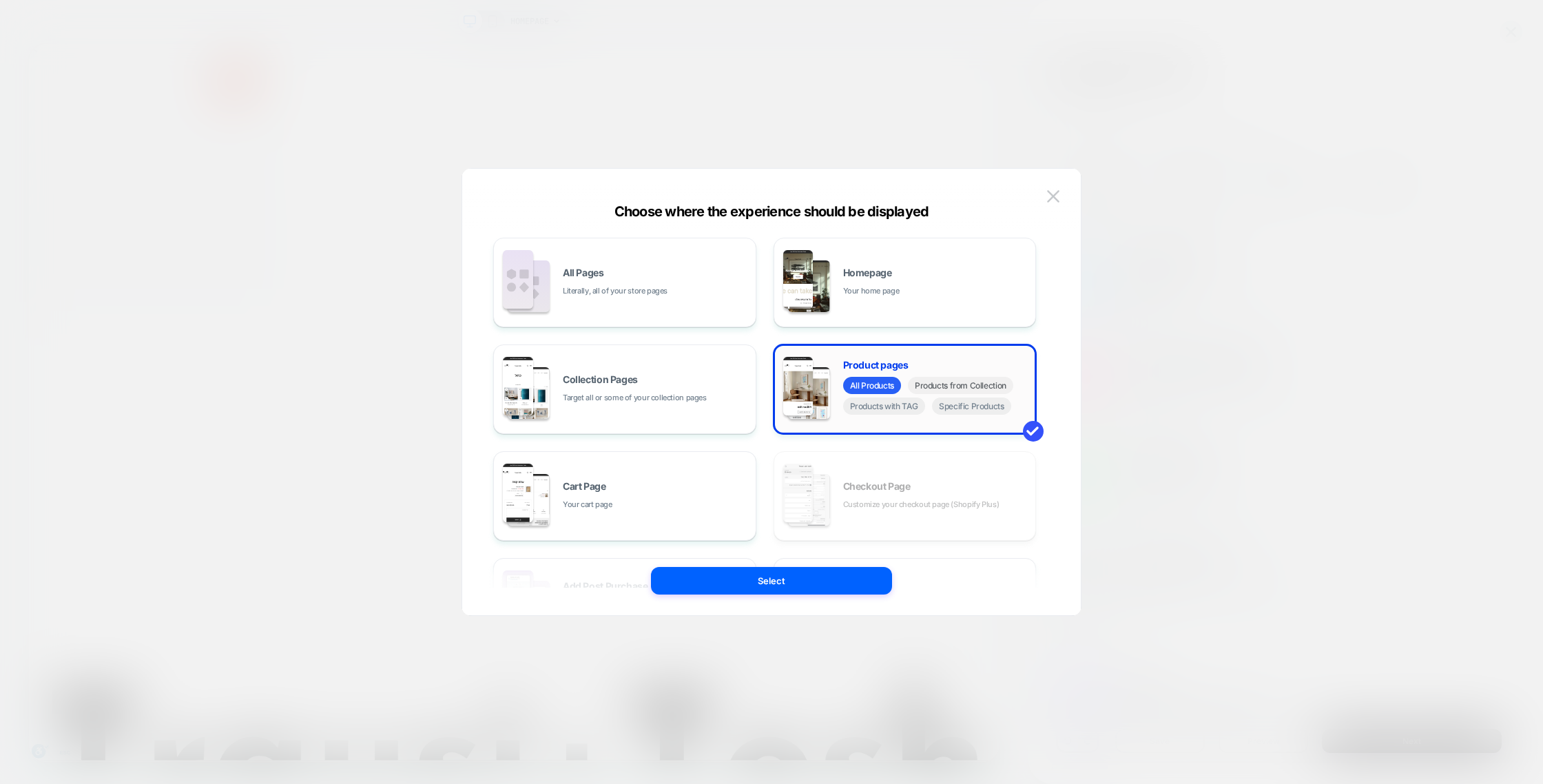
click at [958, 393] on span "Products from Collection" at bounding box center [961, 385] width 105 height 17
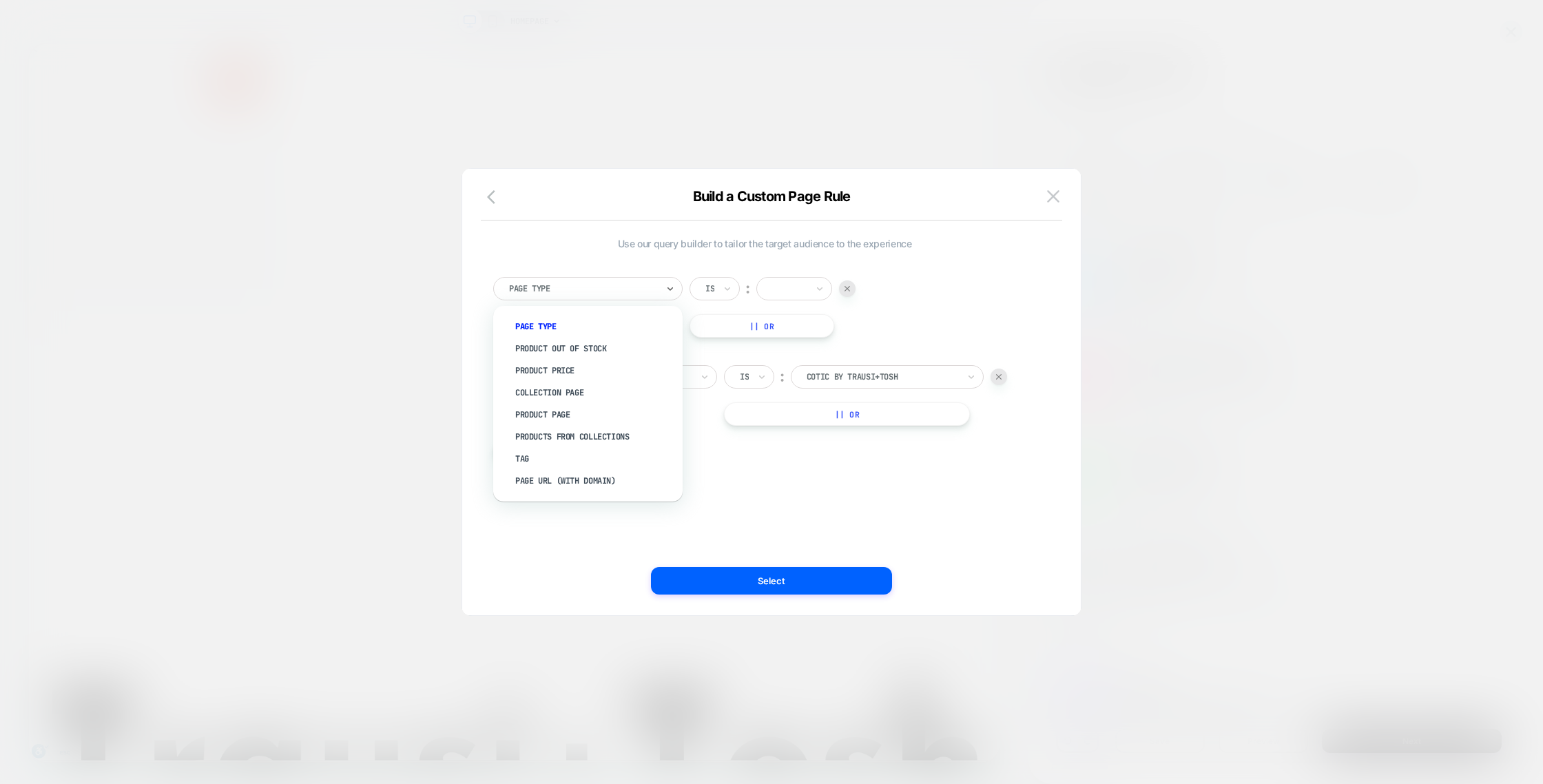
click at [539, 436] on div "Products From Collections" at bounding box center [594, 436] width 176 height 22
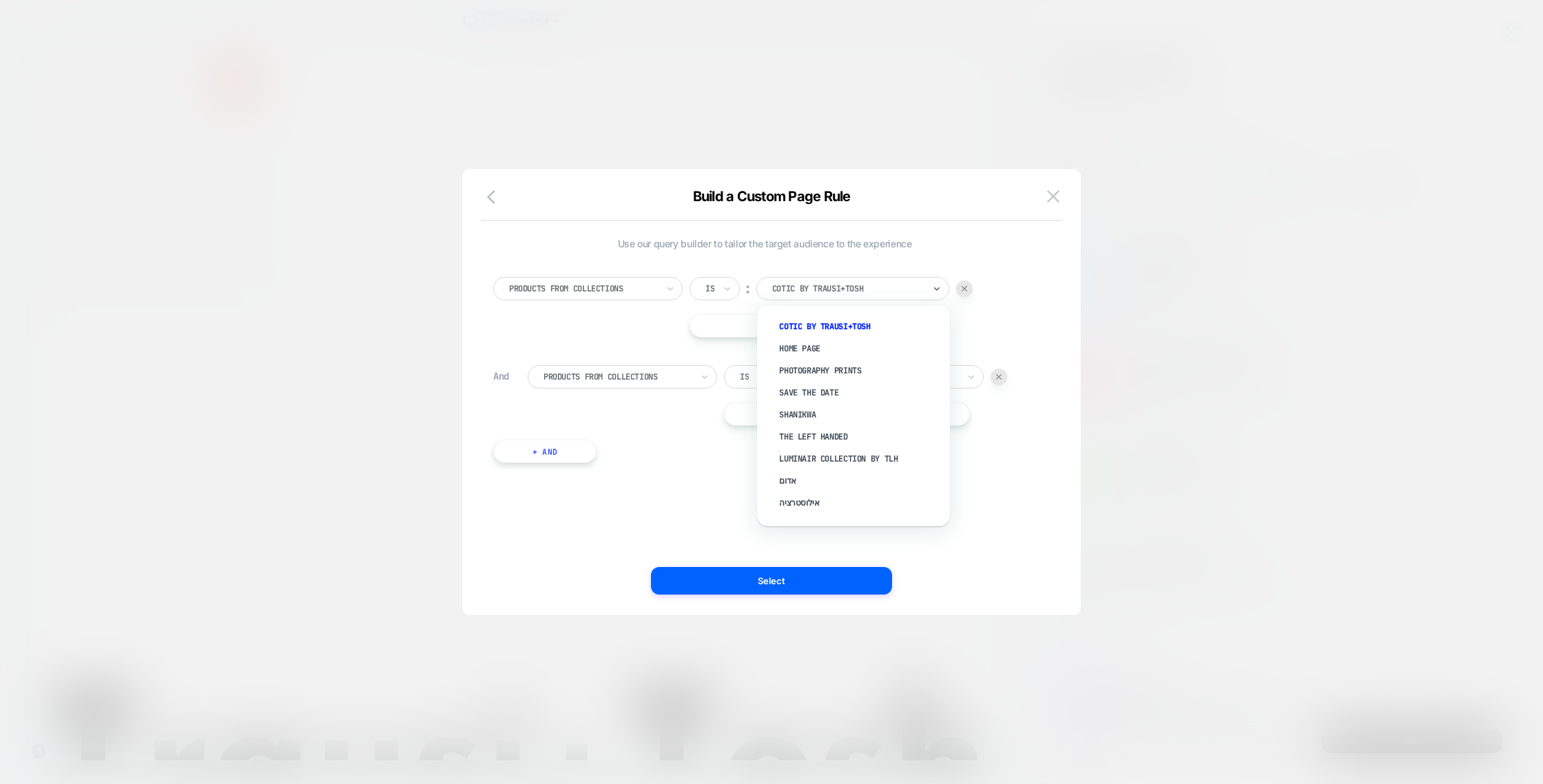
click at [834, 283] on div at bounding box center [847, 288] width 152 height 12
drag, startPoint x: 1212, startPoint y: 137, endPoint x: 1225, endPoint y: 124, distance: 18.4
